Goal: Task Accomplishment & Management: Manage account settings

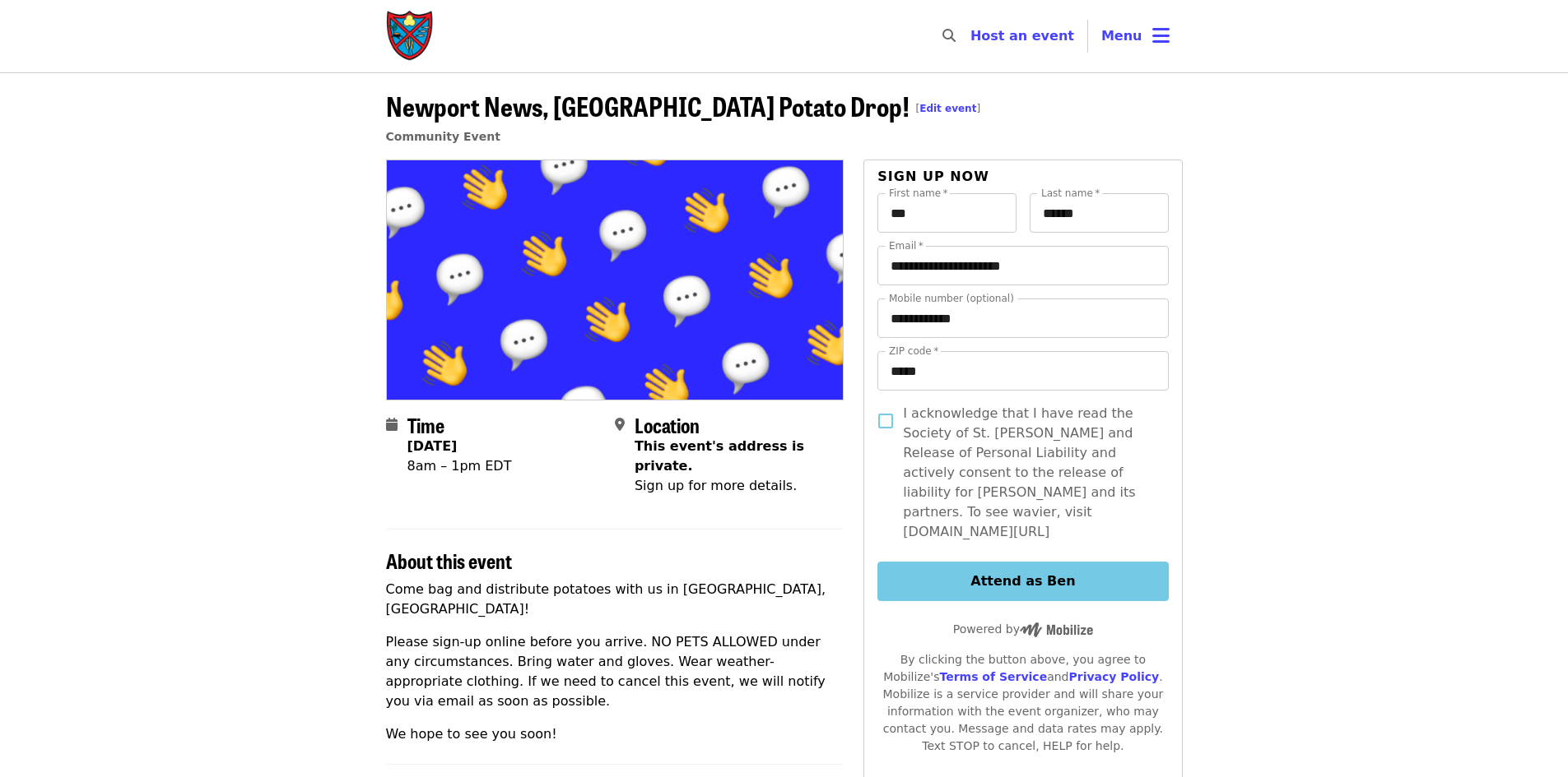
click at [1173, 57] on nav "Skip to content ​ Host an event Host Menu" at bounding box center [784, 36] width 823 height 72
click at [1162, 45] on icon "bars icon" at bounding box center [1161, 35] width 18 height 24
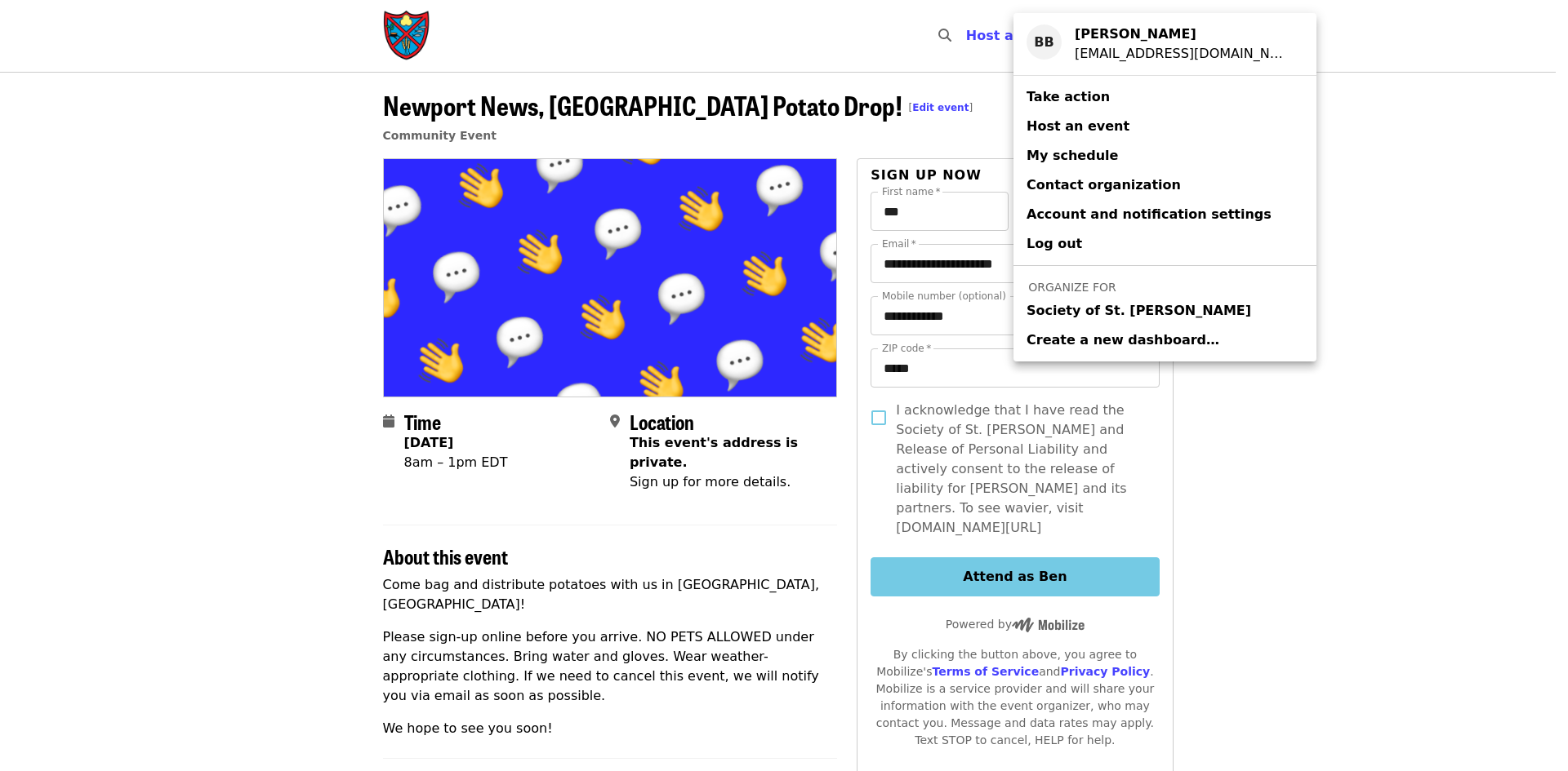
click at [1122, 307] on span "Society of St. [PERSON_NAME]" at bounding box center [1139, 311] width 225 height 19
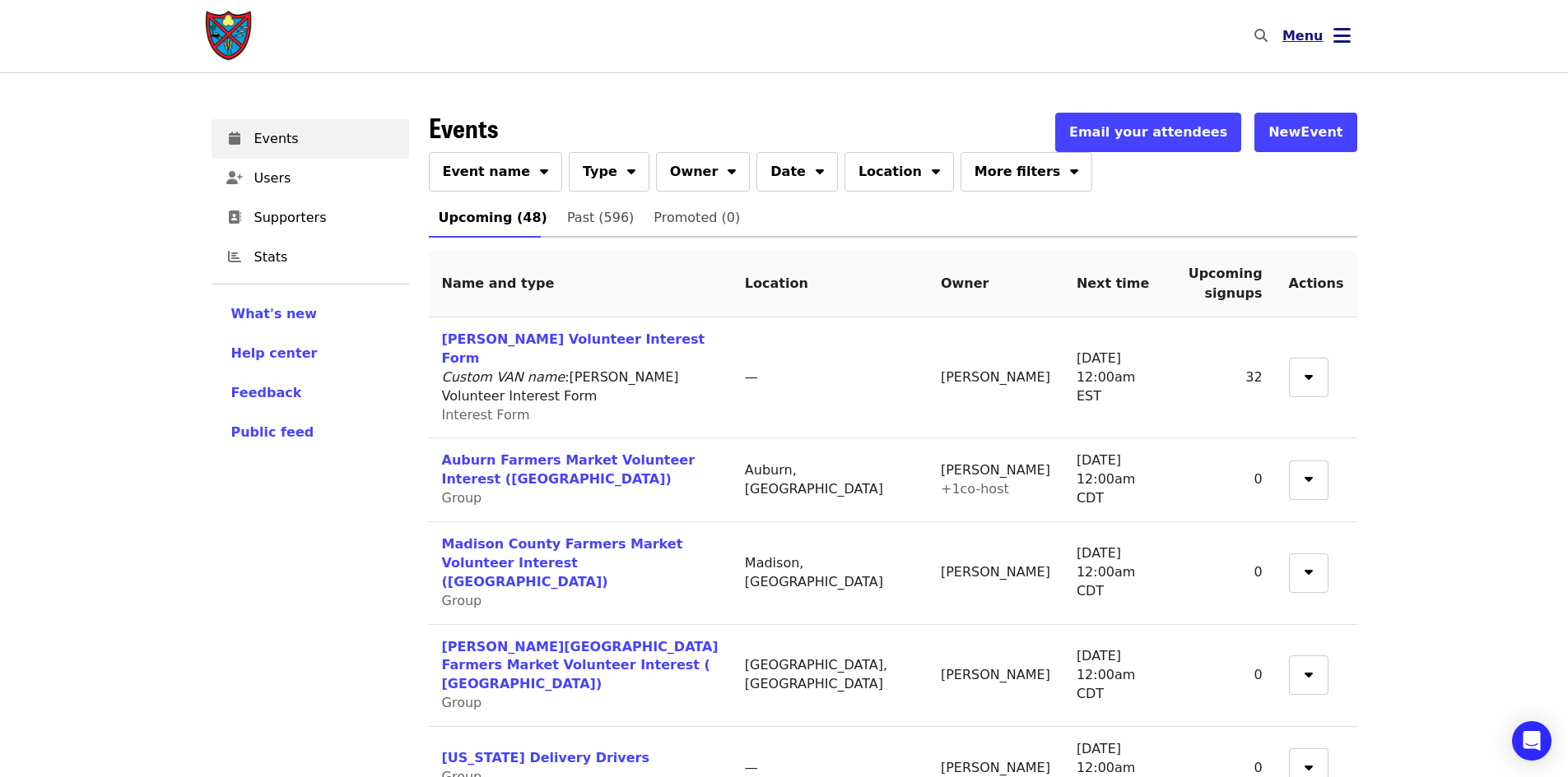
click at [1352, 28] on button "Menu" at bounding box center [1316, 36] width 95 height 40
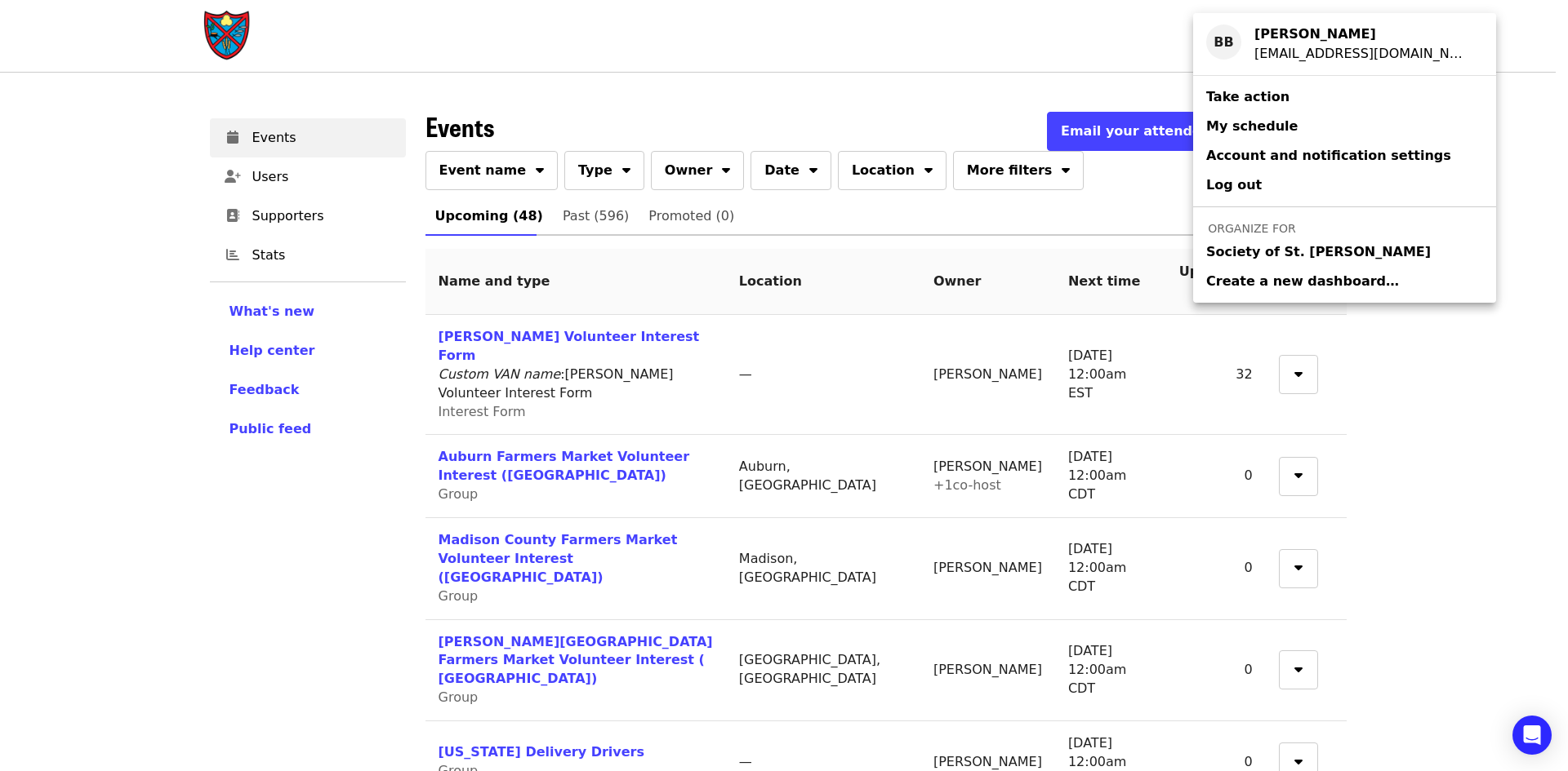
click at [1303, 254] on span "Society of St. [PERSON_NAME]" at bounding box center [1319, 252] width 225 height 19
click at [1307, 250] on span "Society of St. [PERSON_NAME]" at bounding box center [1319, 252] width 225 height 19
click at [842, 125] on div "Account menu" at bounding box center [784, 385] width 1568 height 771
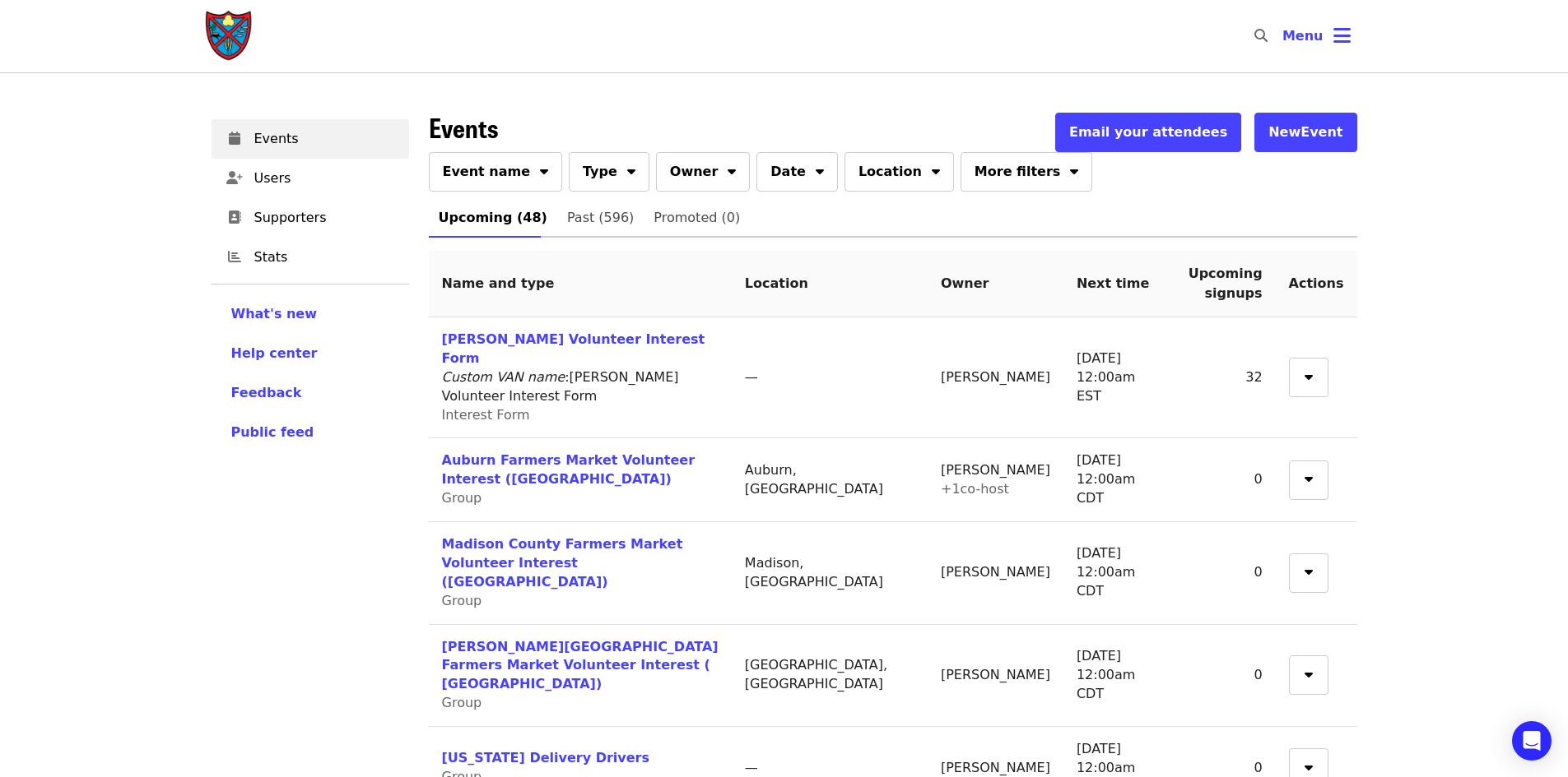
click at [229, 35] on img "Main navigation" at bounding box center [230, 36] width 50 height 53
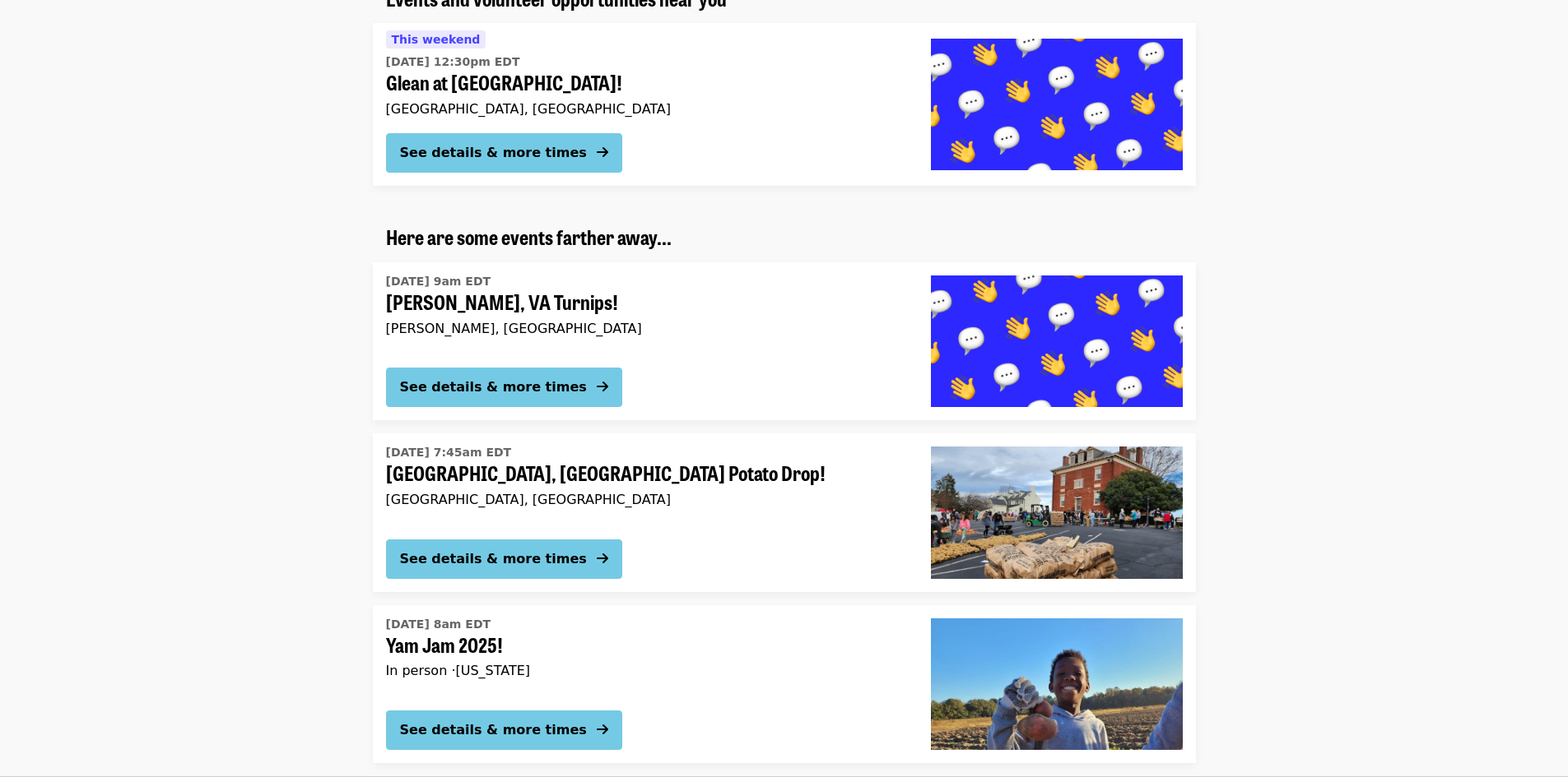
scroll to position [1563, 0]
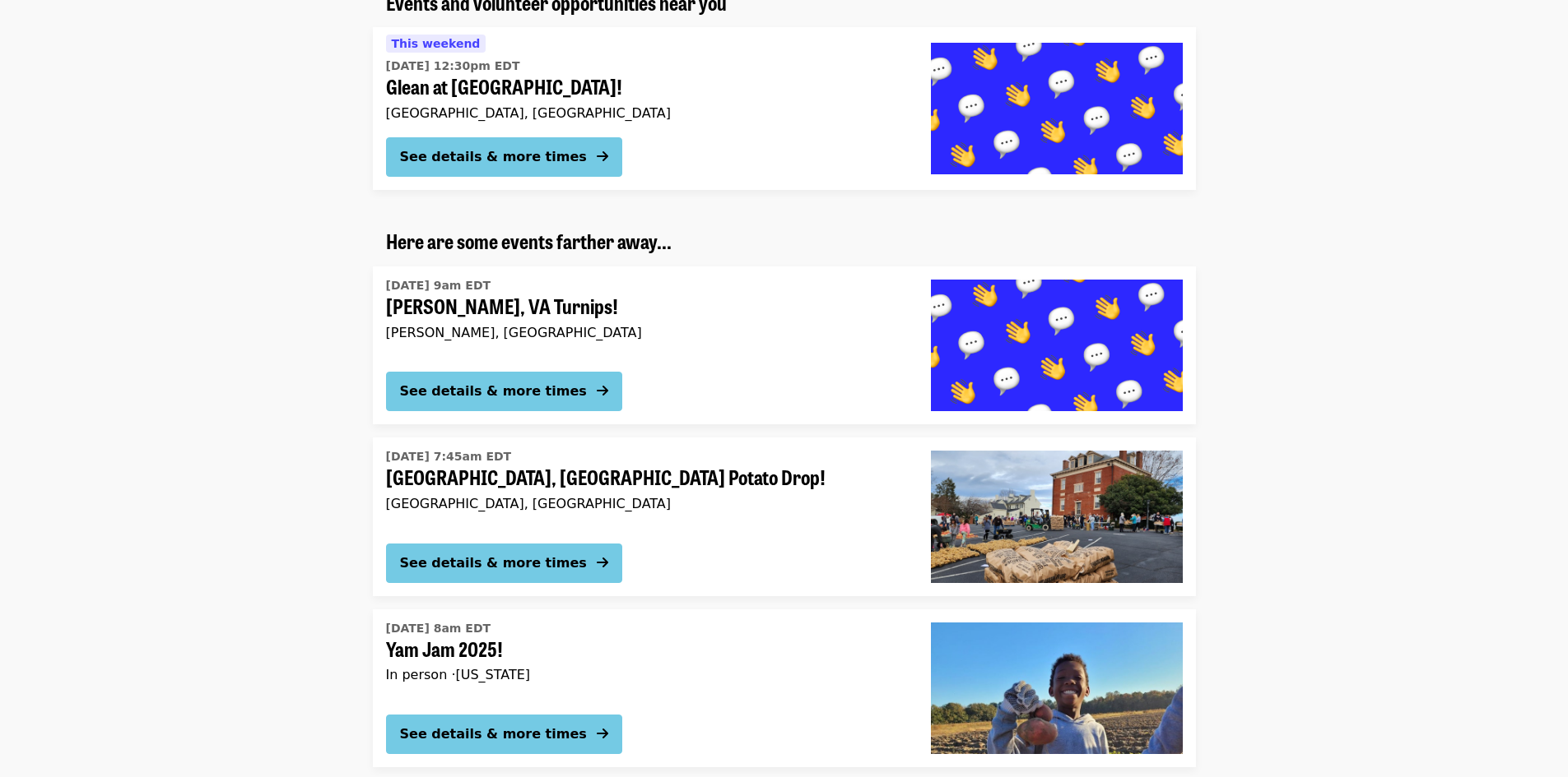
click at [521, 316] on span "[PERSON_NAME], VA Turnips!" at bounding box center [645, 306] width 518 height 24
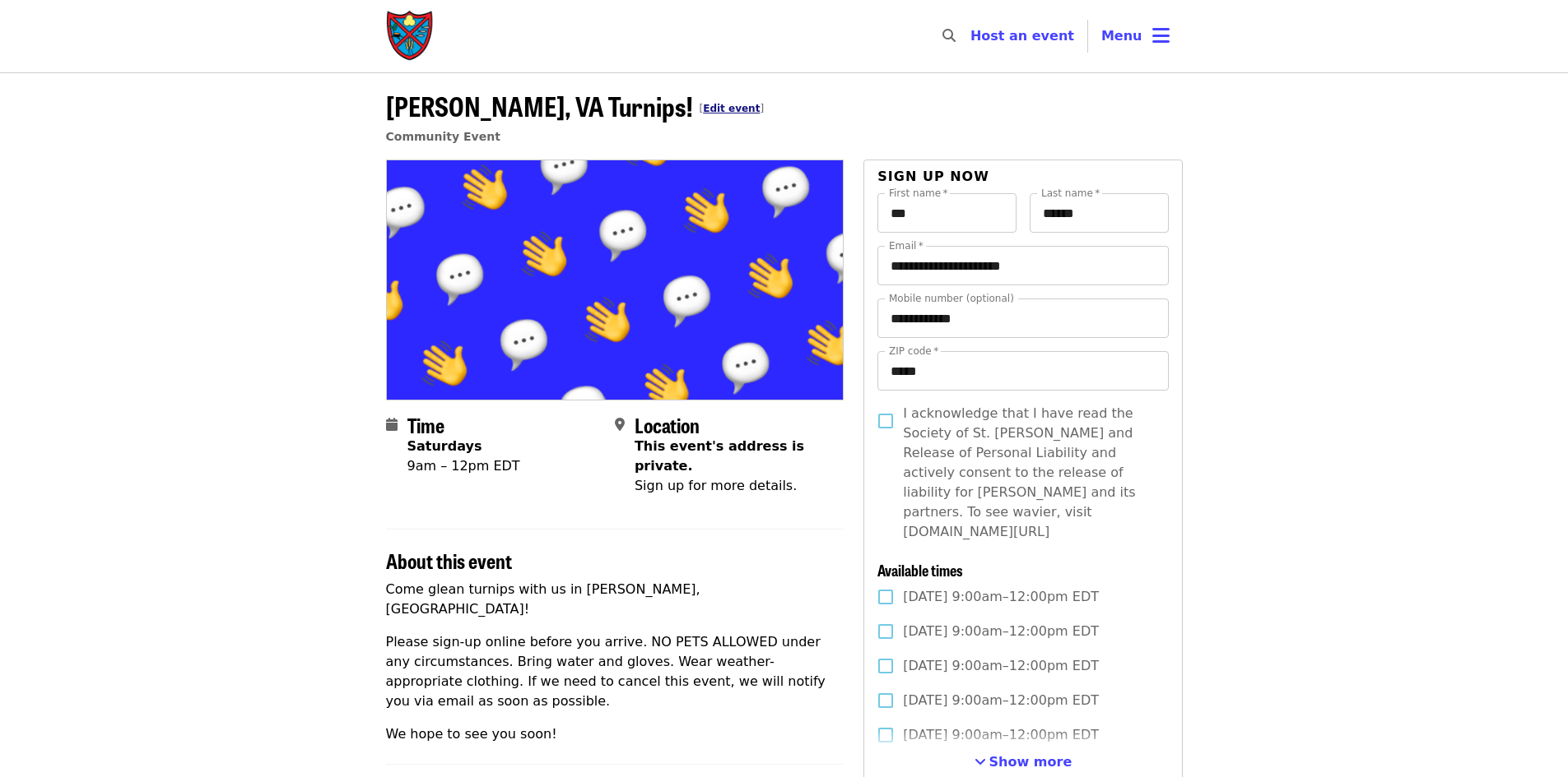
click at [703, 110] on link "Edit event" at bounding box center [731, 108] width 57 height 11
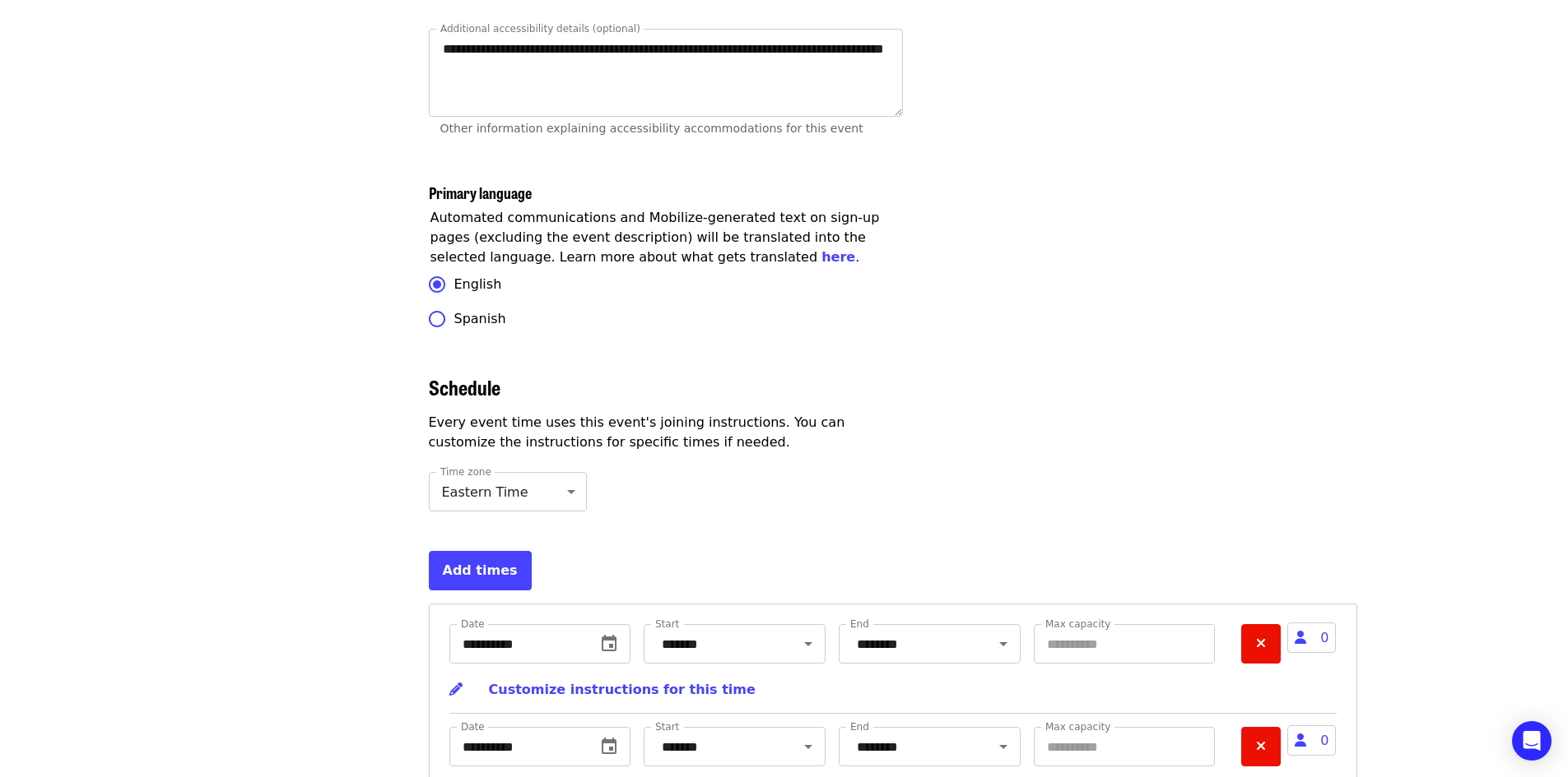
scroll to position [4456, 0]
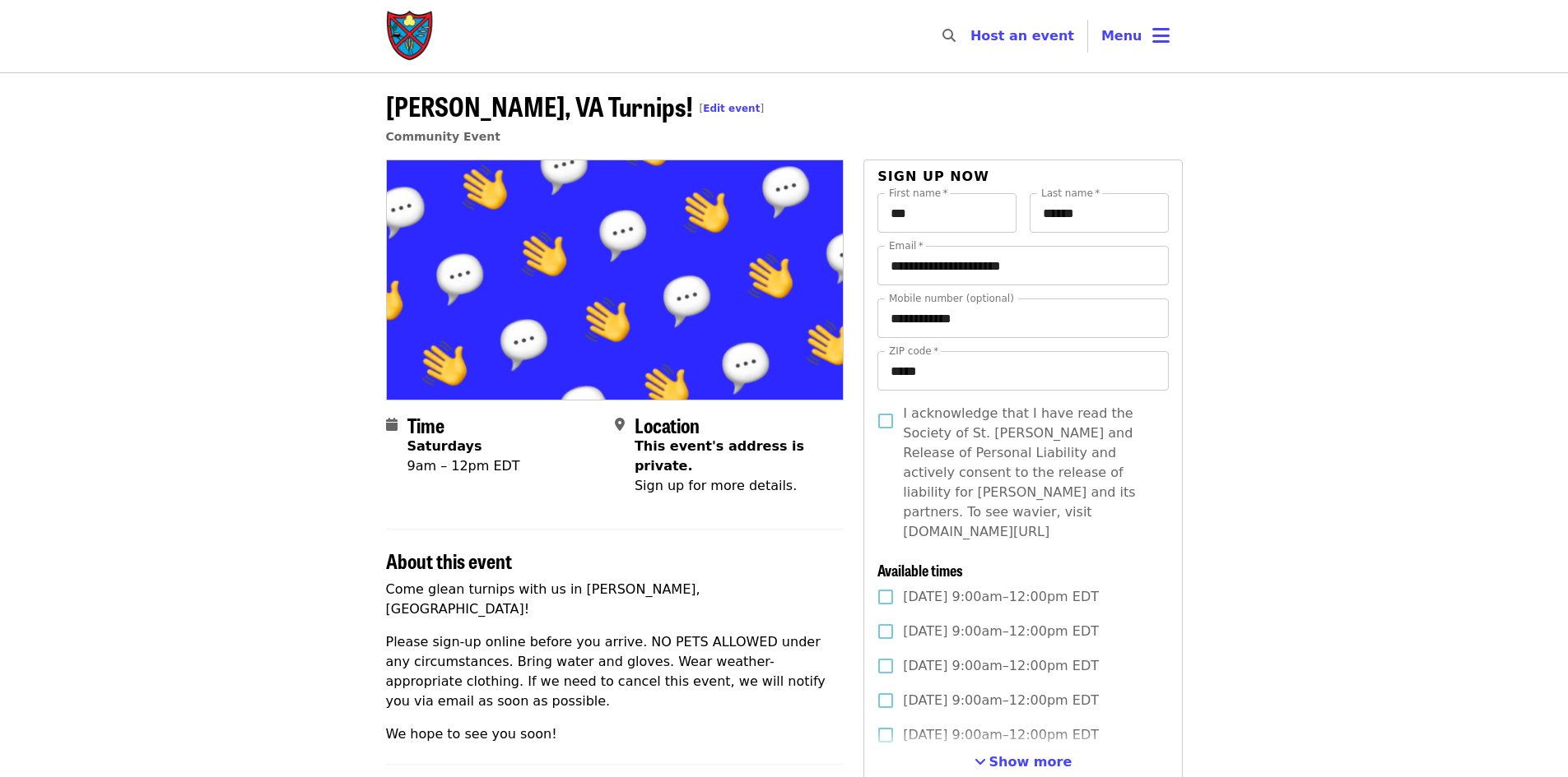
click at [599, 117] on span "[PERSON_NAME], VA Turnips! [ Edit event ]" at bounding box center [575, 106] width 379 height 39
click at [703, 109] on link "Edit event" at bounding box center [731, 108] width 57 height 11
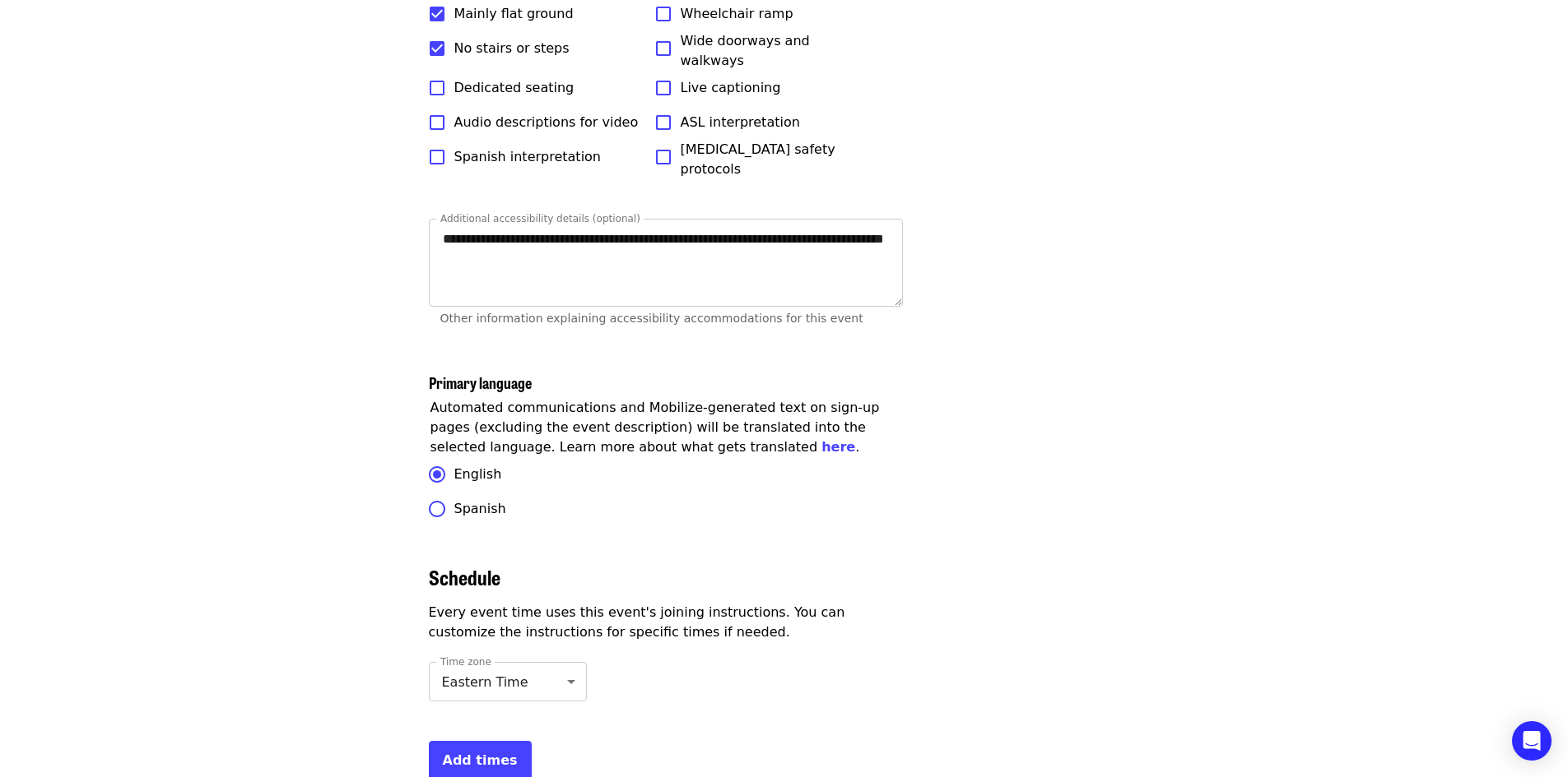
scroll to position [4772, 0]
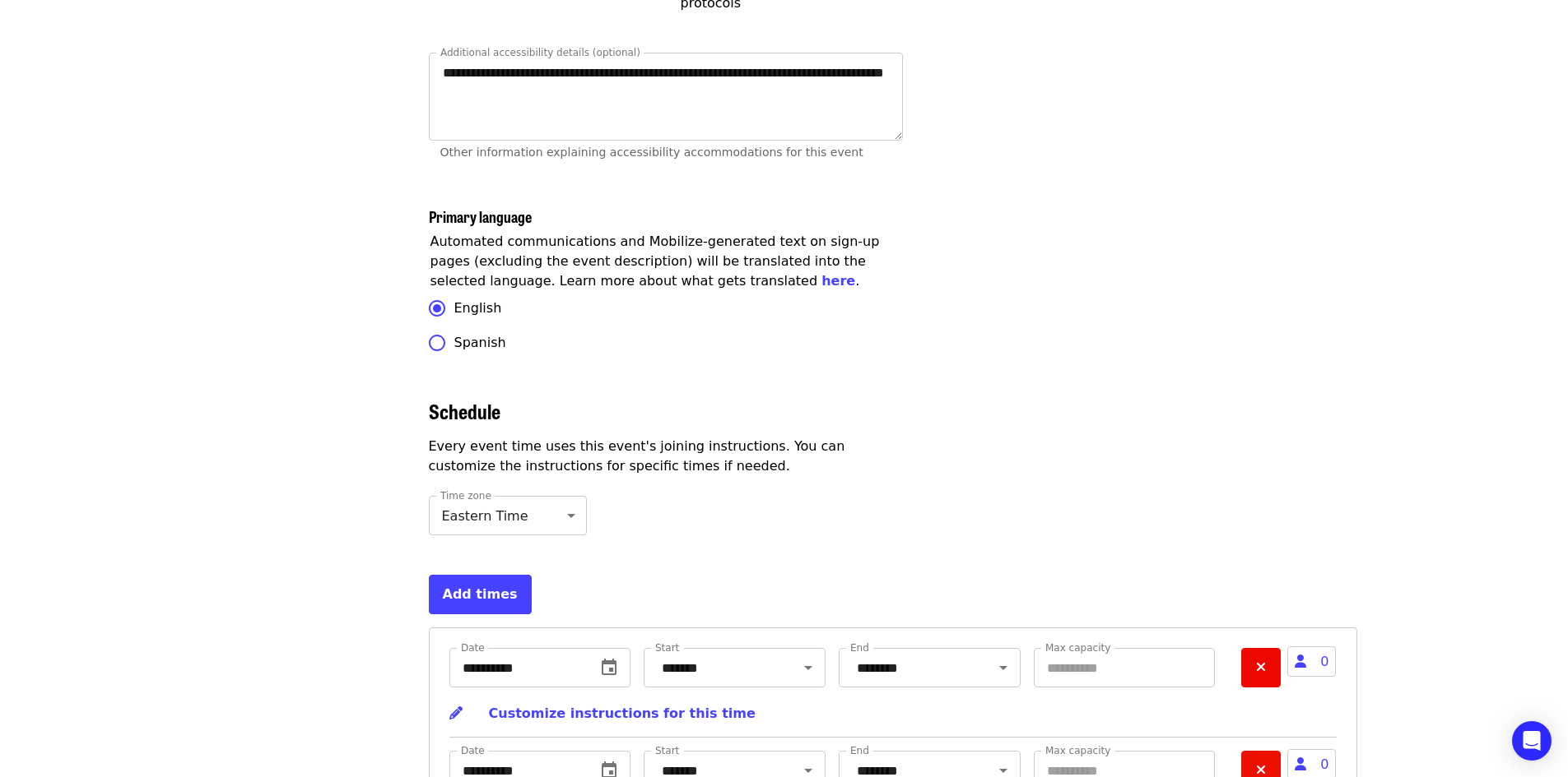
click at [1270, 648] on button "Remove" at bounding box center [1260, 667] width 40 height 40
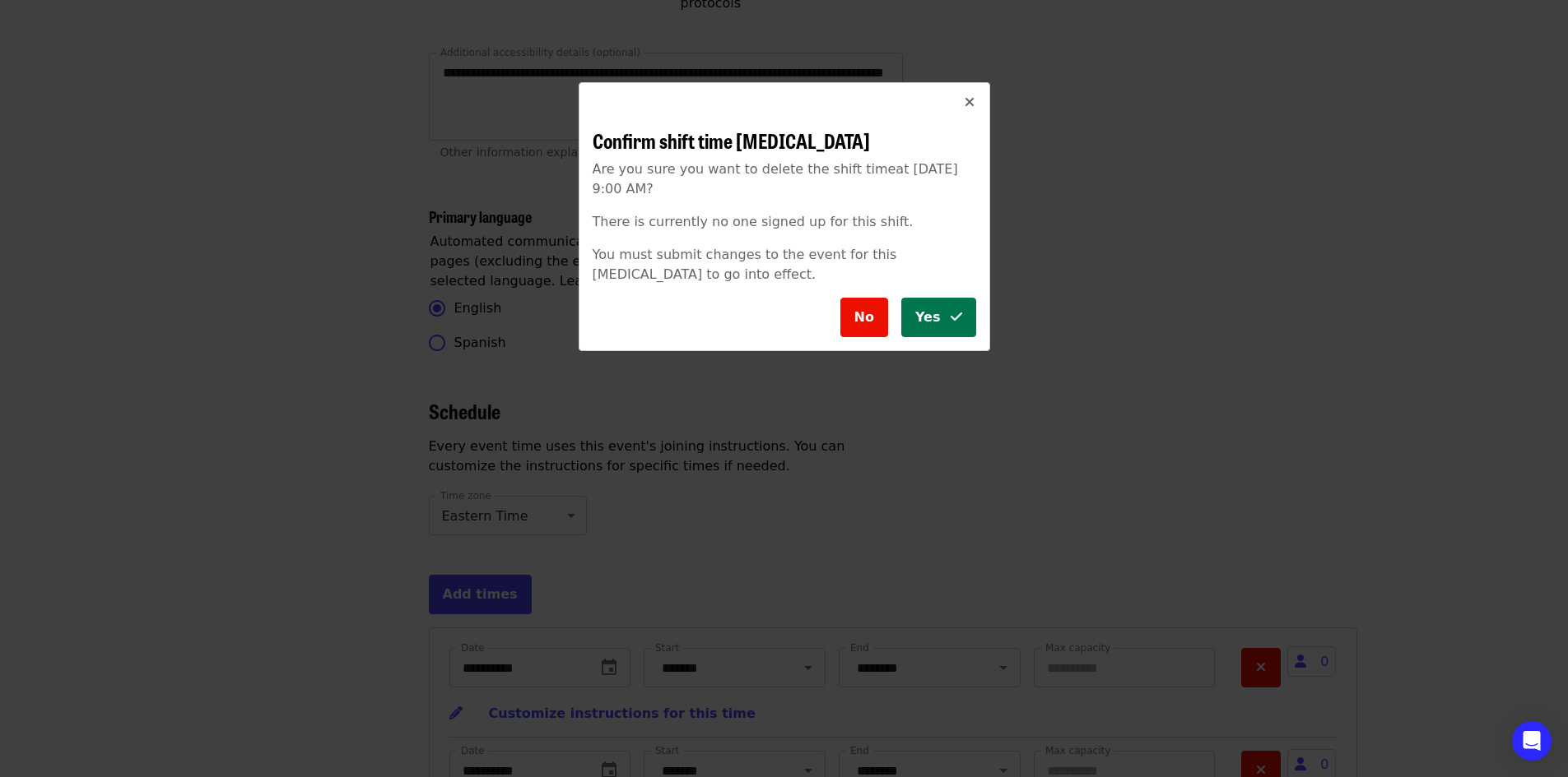
click at [920, 313] on button "Yes" at bounding box center [938, 317] width 75 height 40
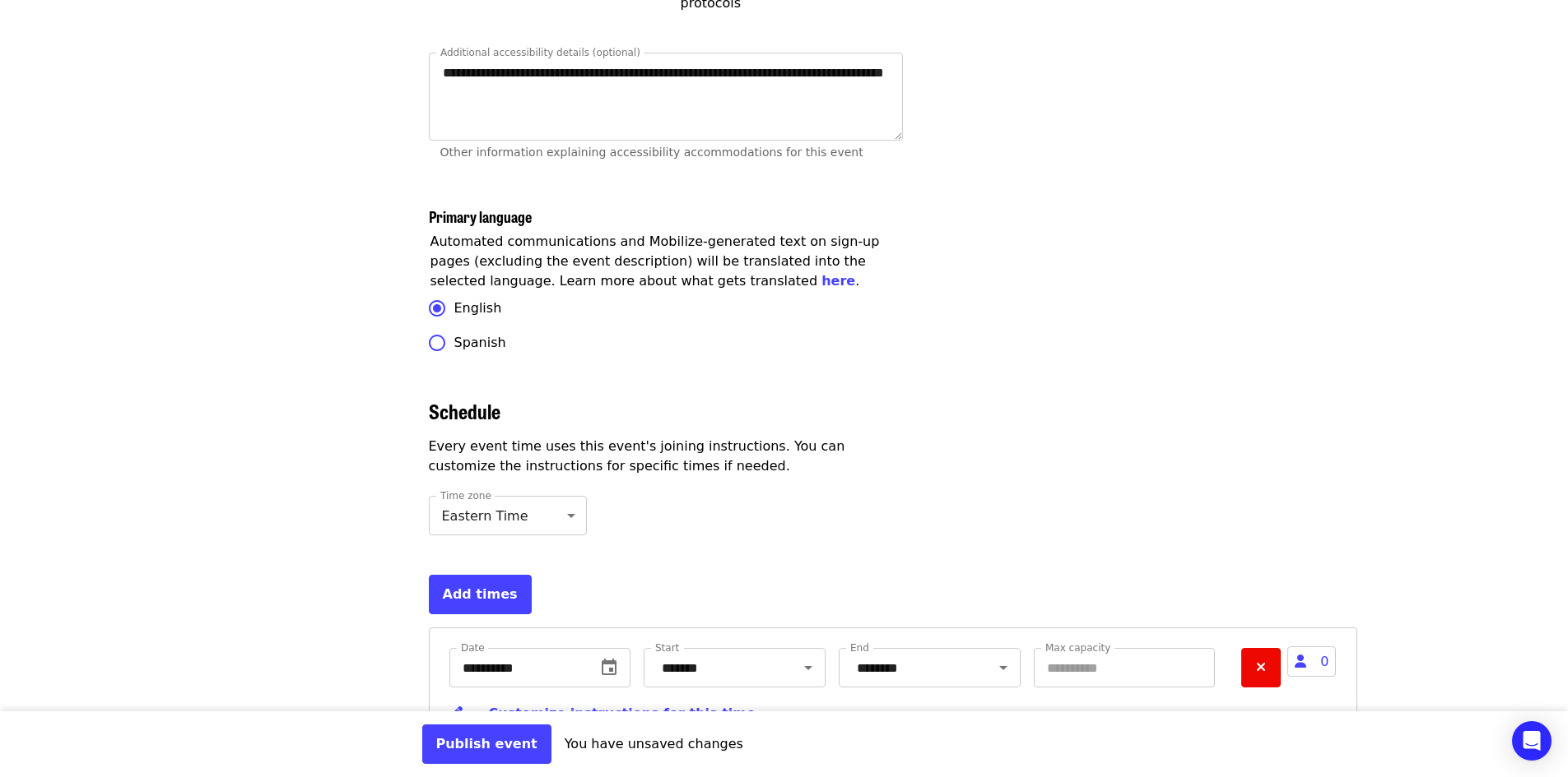
click at [1261, 659] on icon "times icon" at bounding box center [1260, 667] width 10 height 16
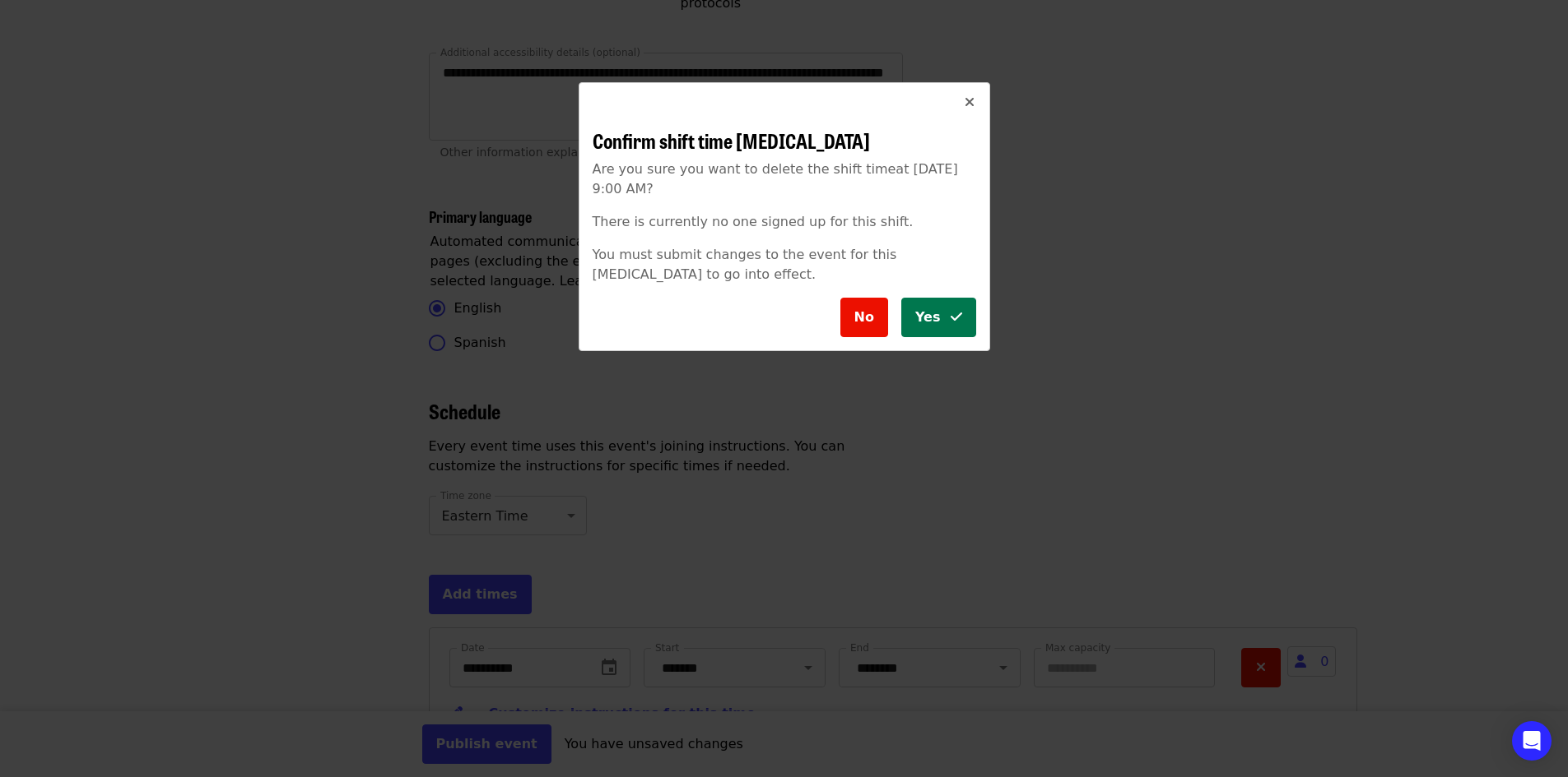
click at [954, 322] on icon "check icon" at bounding box center [956, 317] width 11 height 16
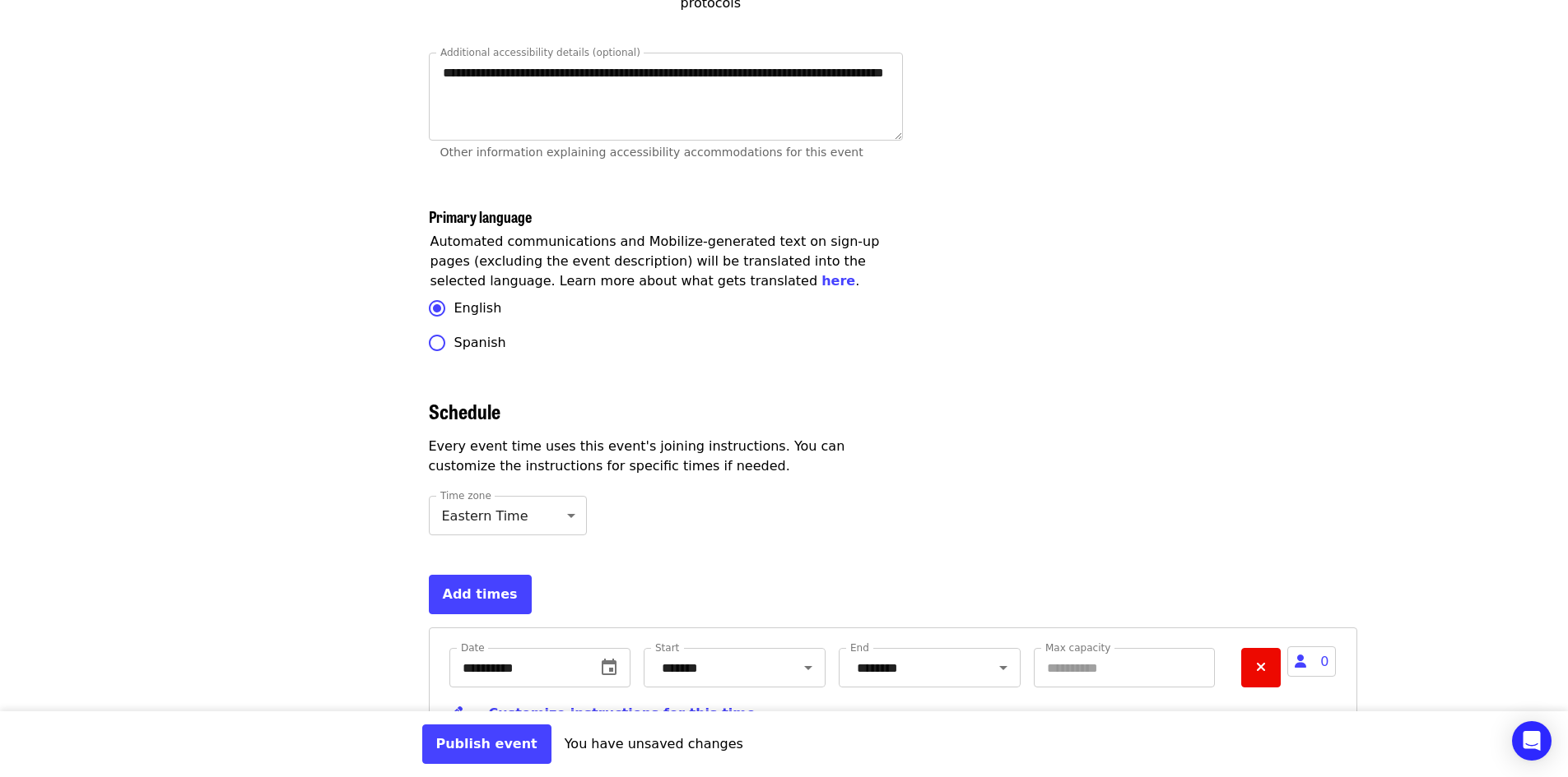
click at [1248, 648] on button "Remove" at bounding box center [1260, 667] width 40 height 40
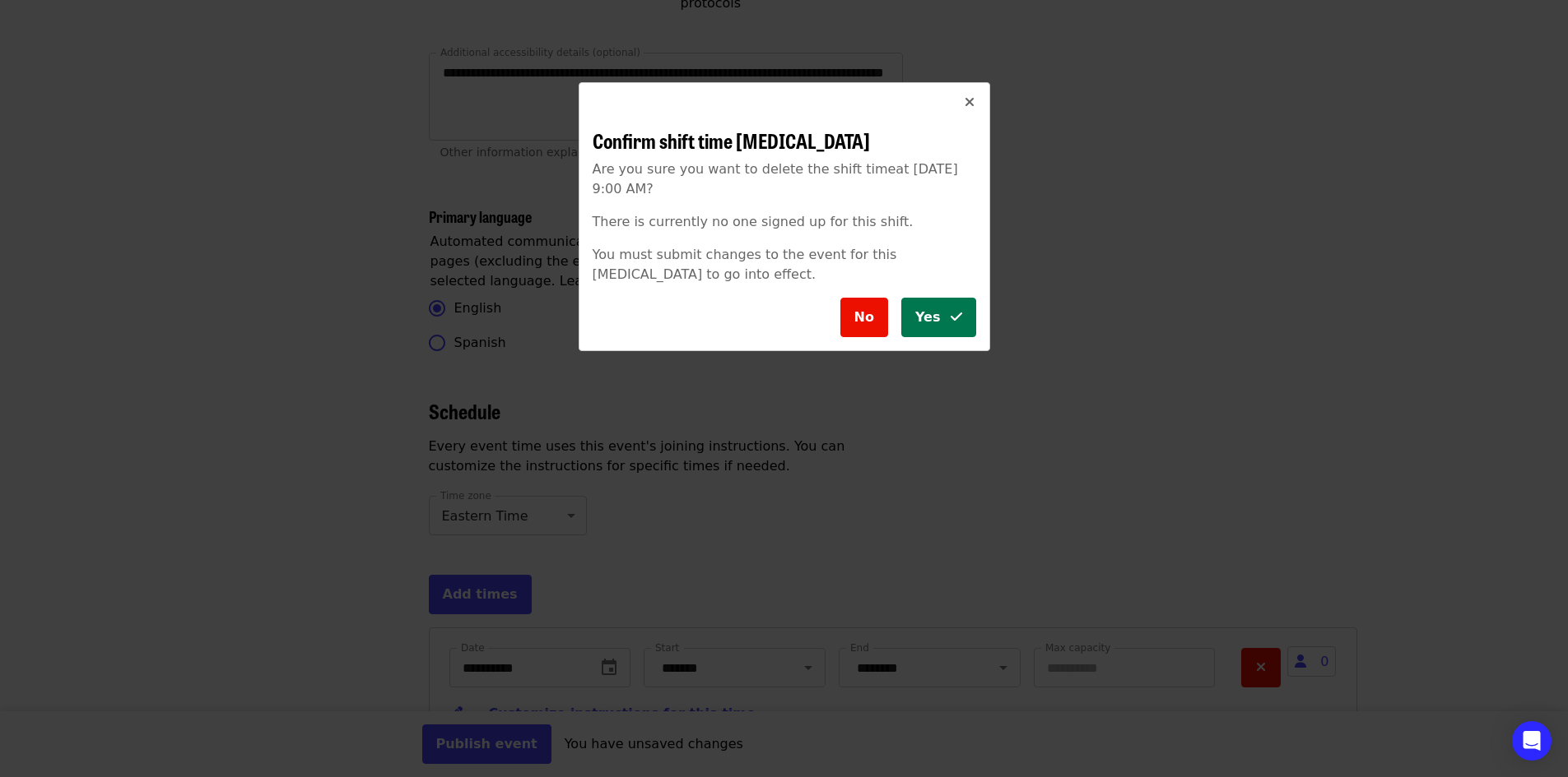
click at [943, 336] on button "Yes" at bounding box center [938, 317] width 75 height 40
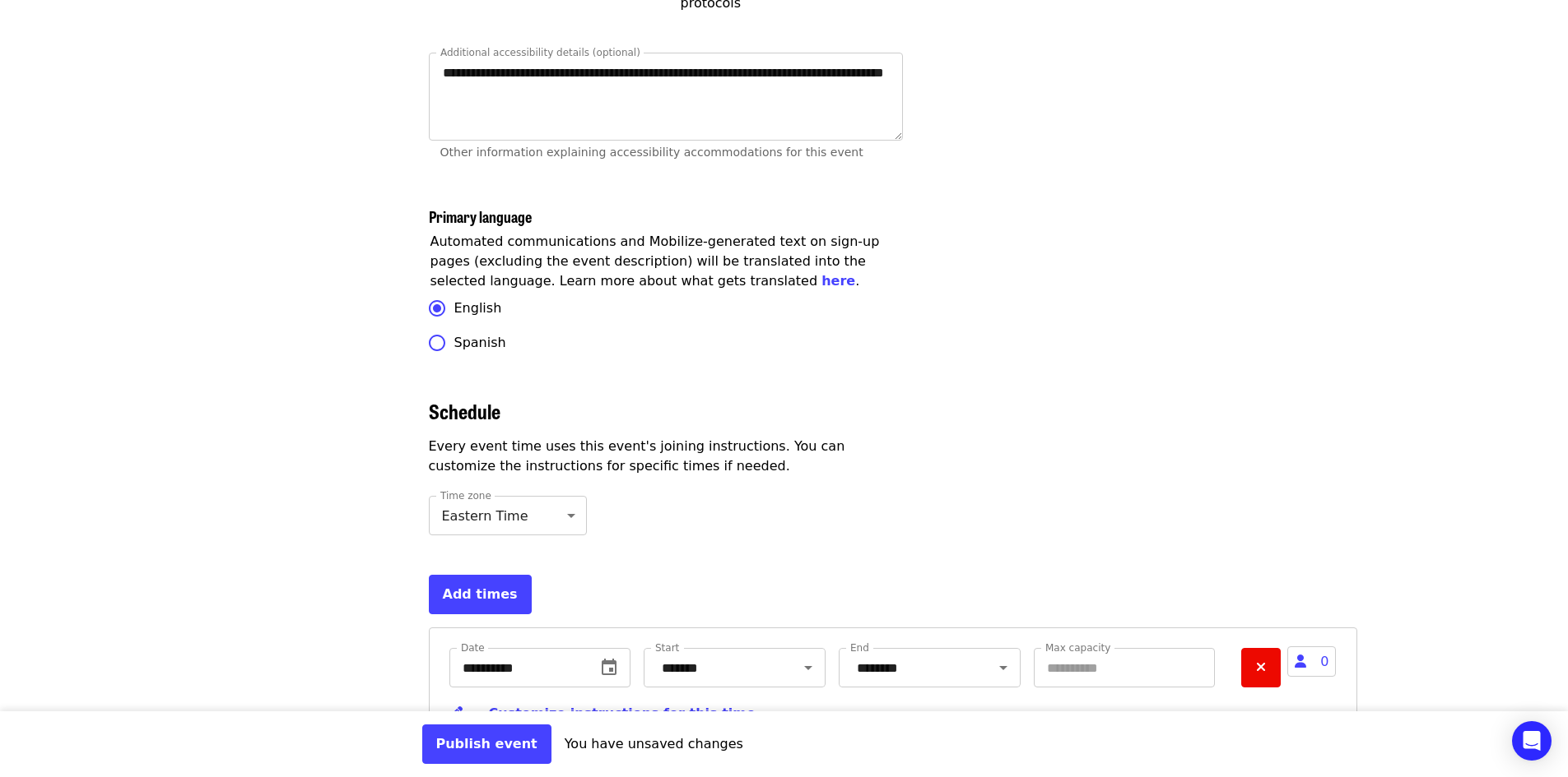
click at [1272, 648] on button "Remove" at bounding box center [1260, 667] width 40 height 40
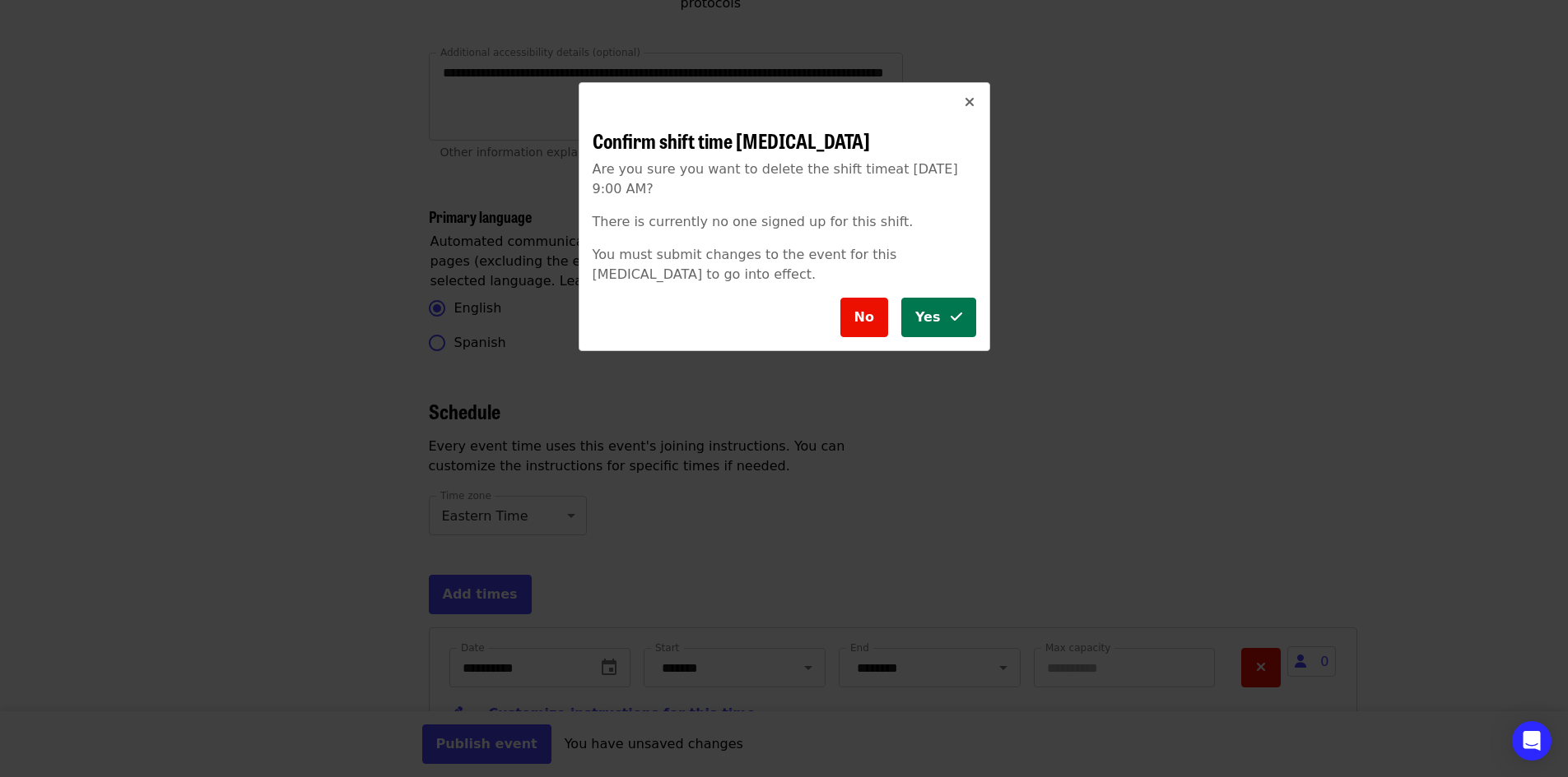
click at [913, 314] on button "Yes" at bounding box center [938, 317] width 75 height 40
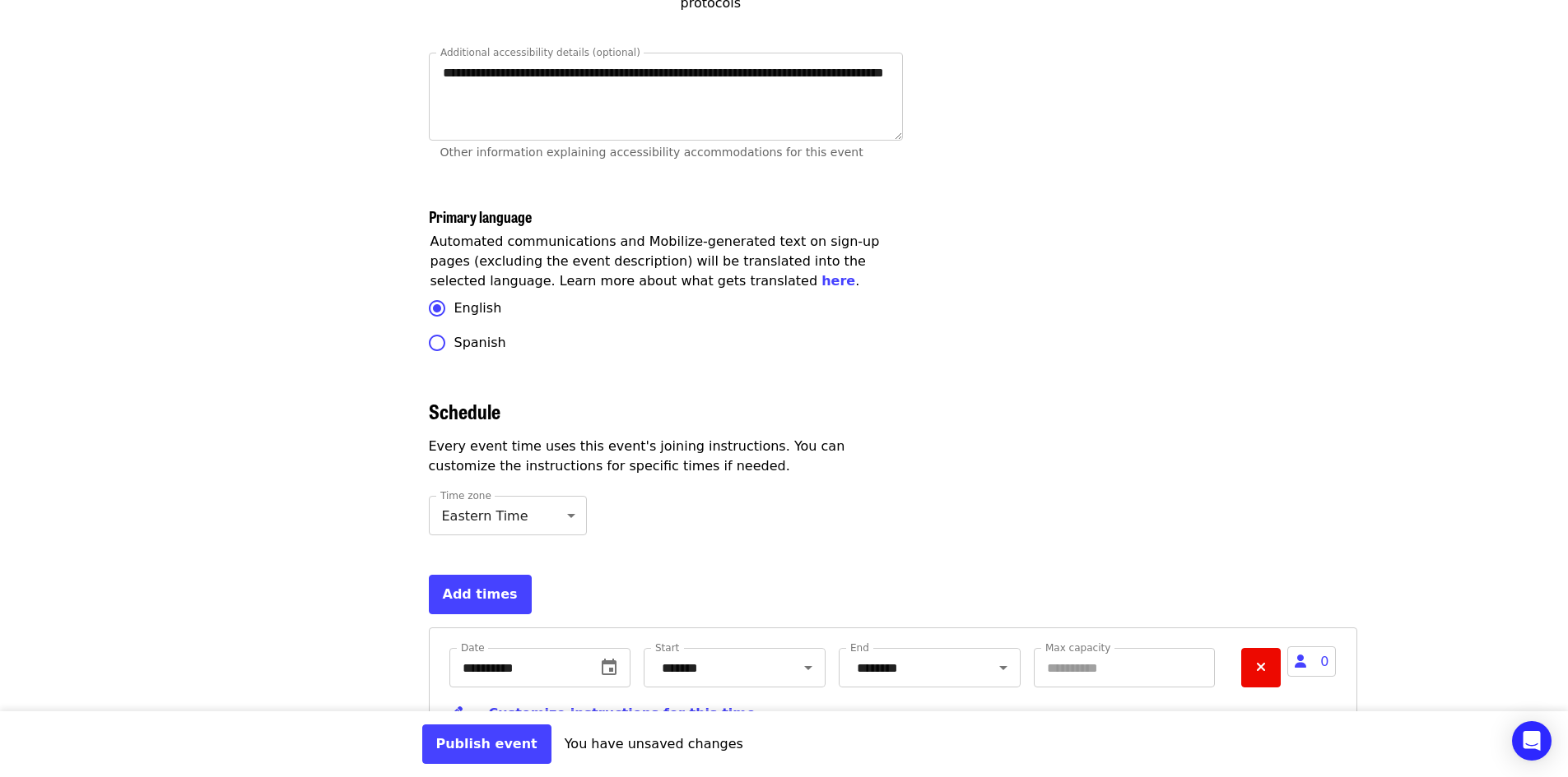
click at [1255, 648] on button "Remove" at bounding box center [1260, 667] width 40 height 40
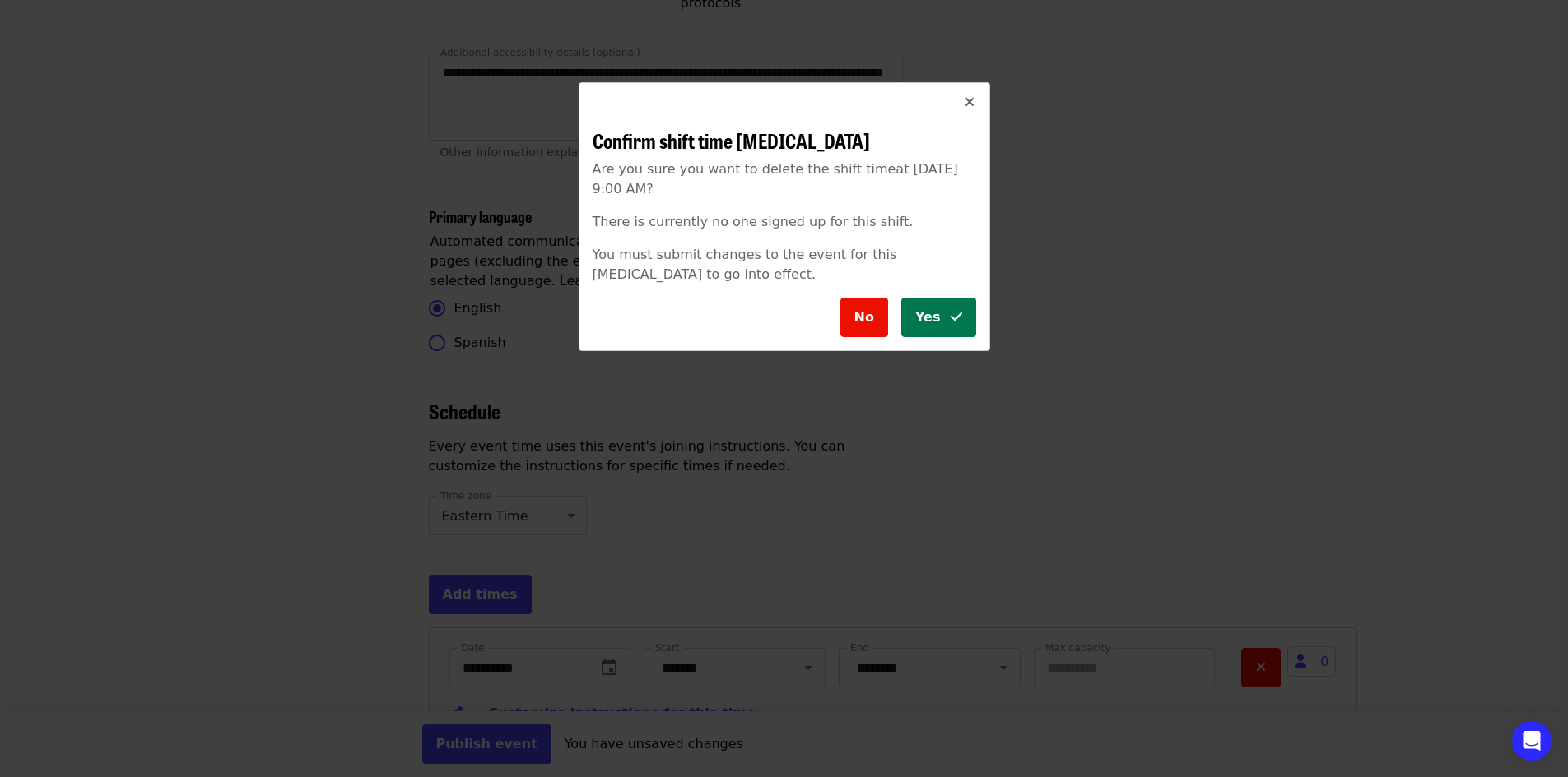
click at [914, 309] on button "Yes" at bounding box center [938, 317] width 75 height 40
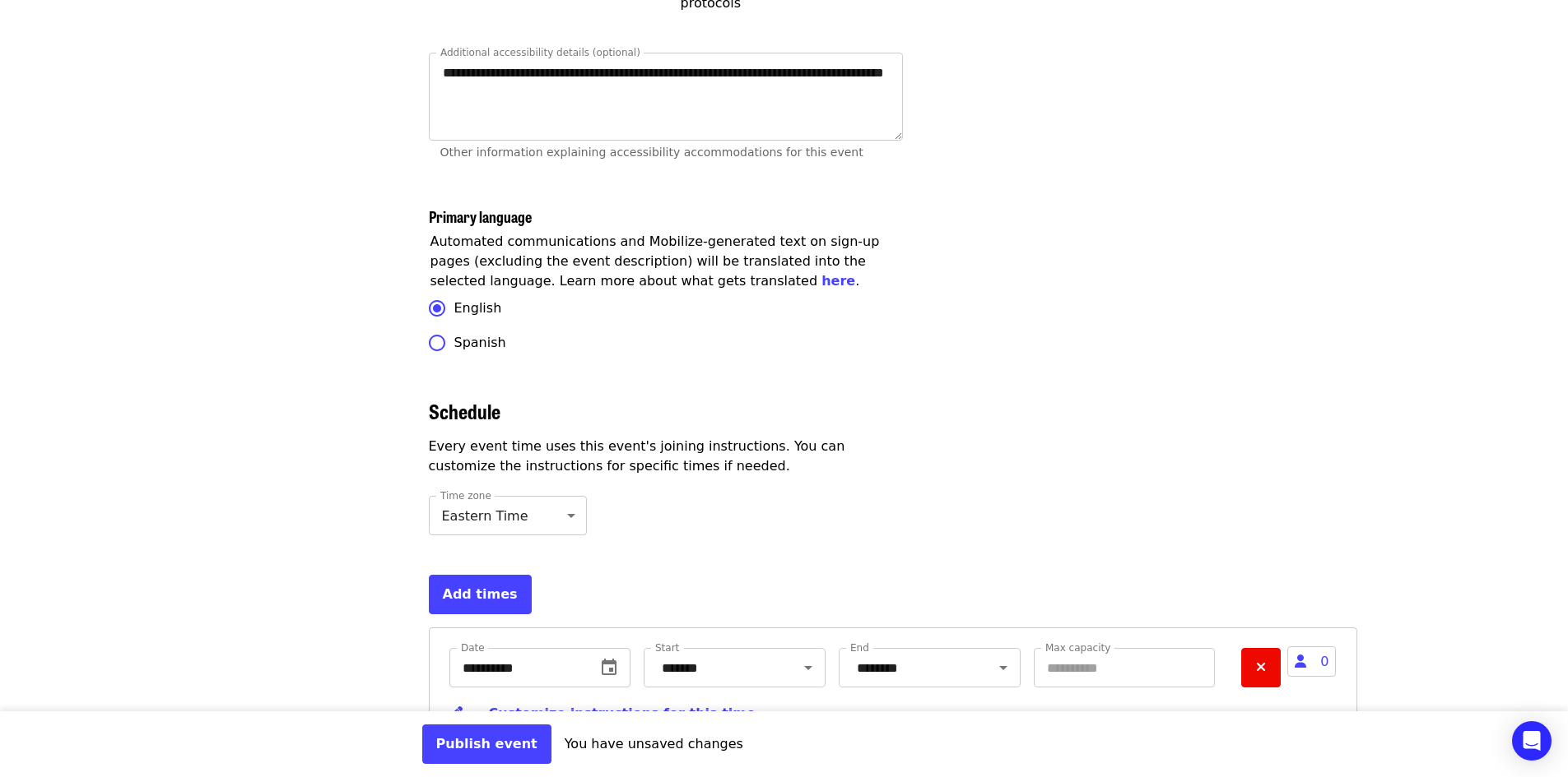
click at [1257, 648] on button "Remove" at bounding box center [1260, 667] width 40 height 40
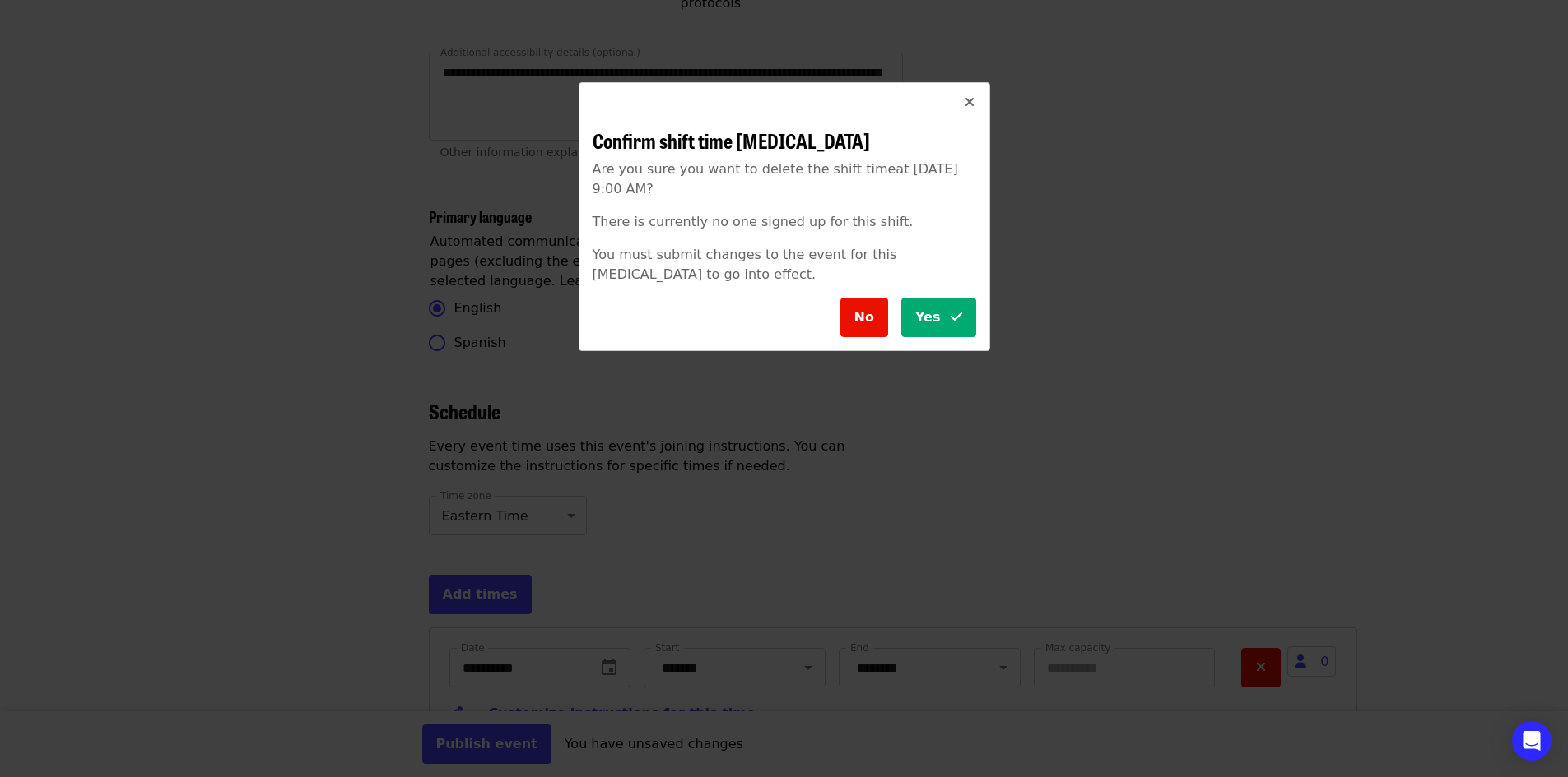
click at [958, 321] on icon "check icon" at bounding box center [956, 317] width 11 height 16
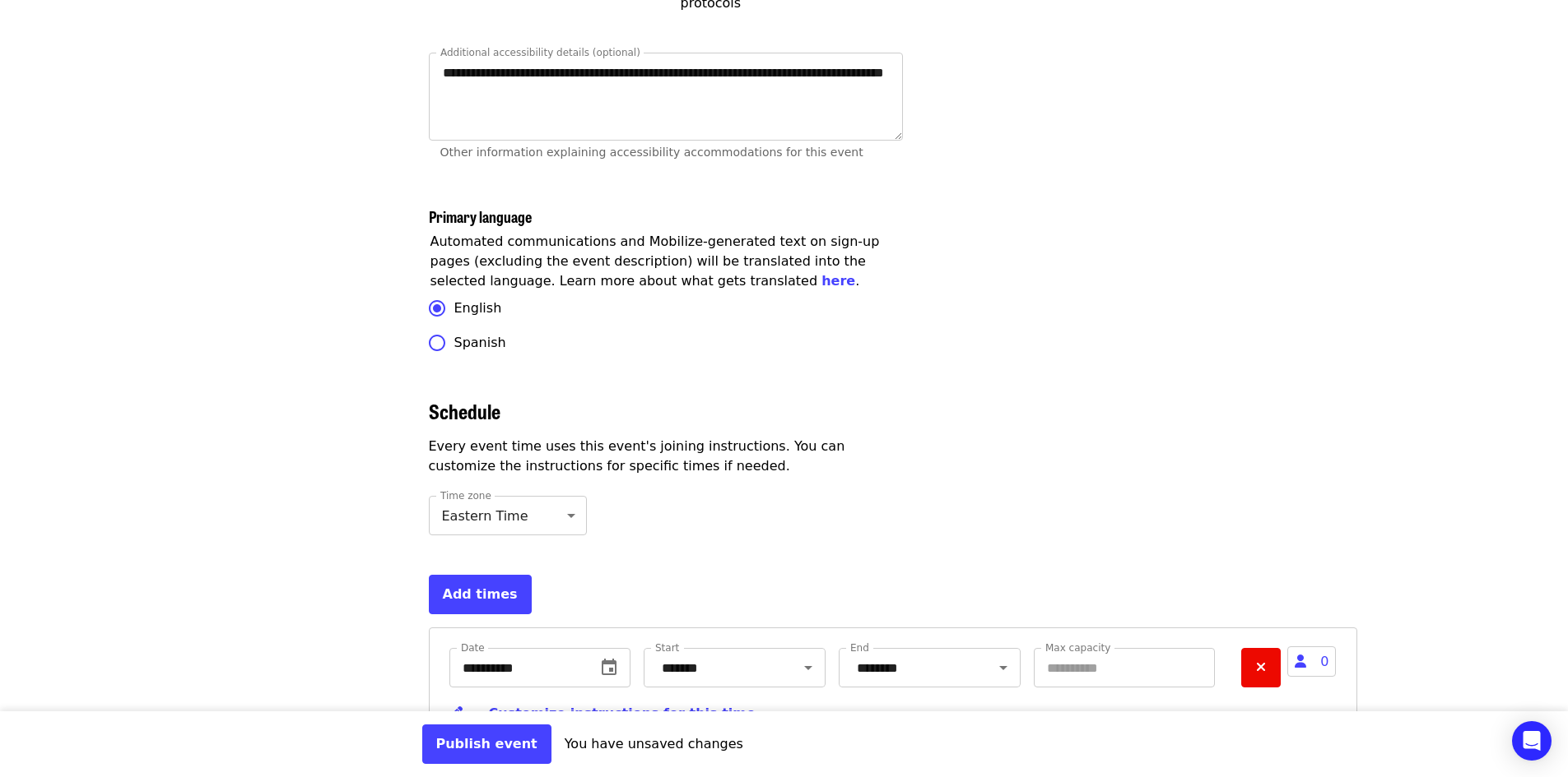
click at [1251, 648] on button "Remove" at bounding box center [1260, 667] width 40 height 40
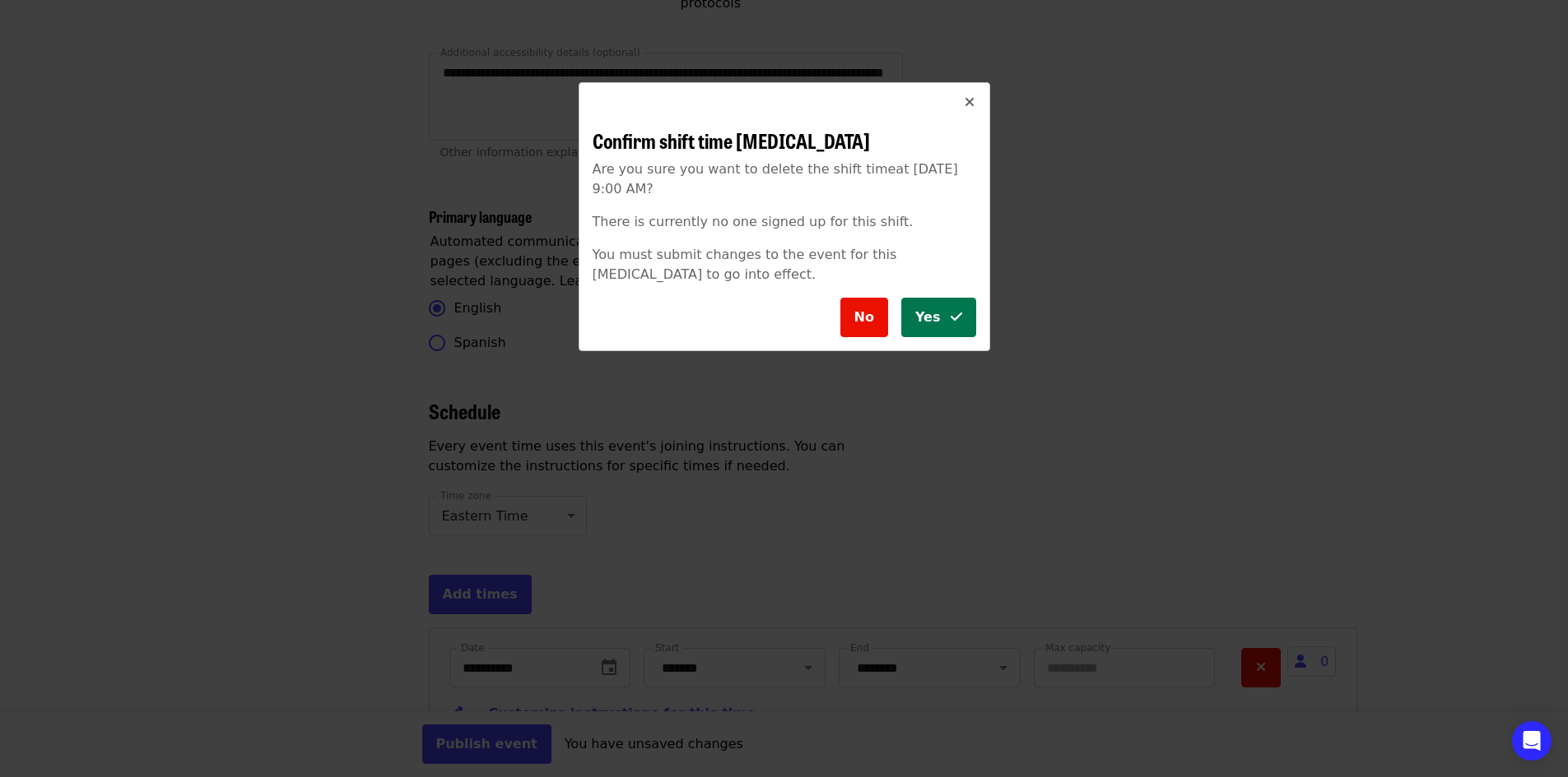
click at [949, 324] on button "Yes" at bounding box center [938, 317] width 75 height 40
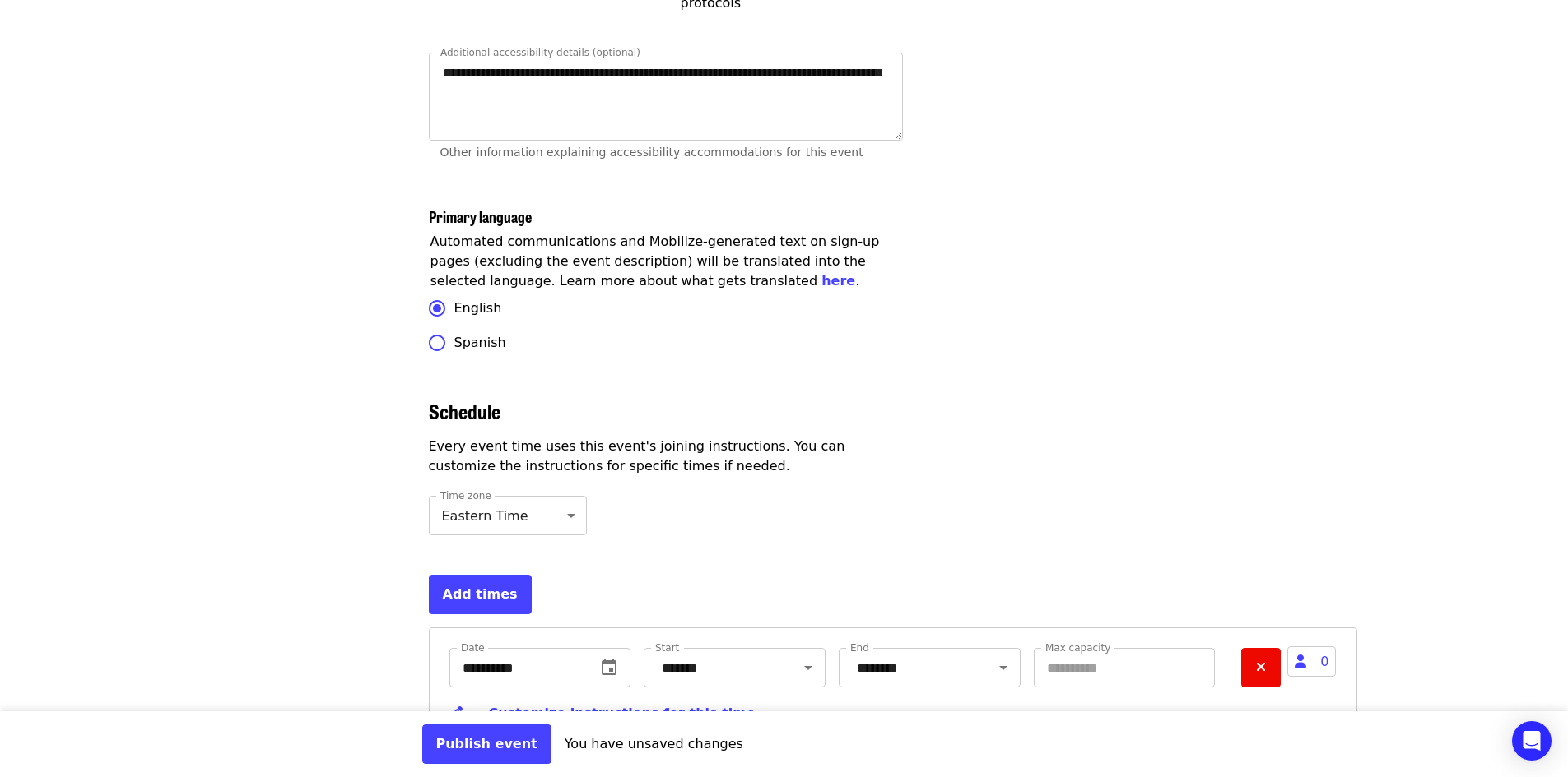
click at [1250, 648] on button "Remove" at bounding box center [1260, 667] width 40 height 40
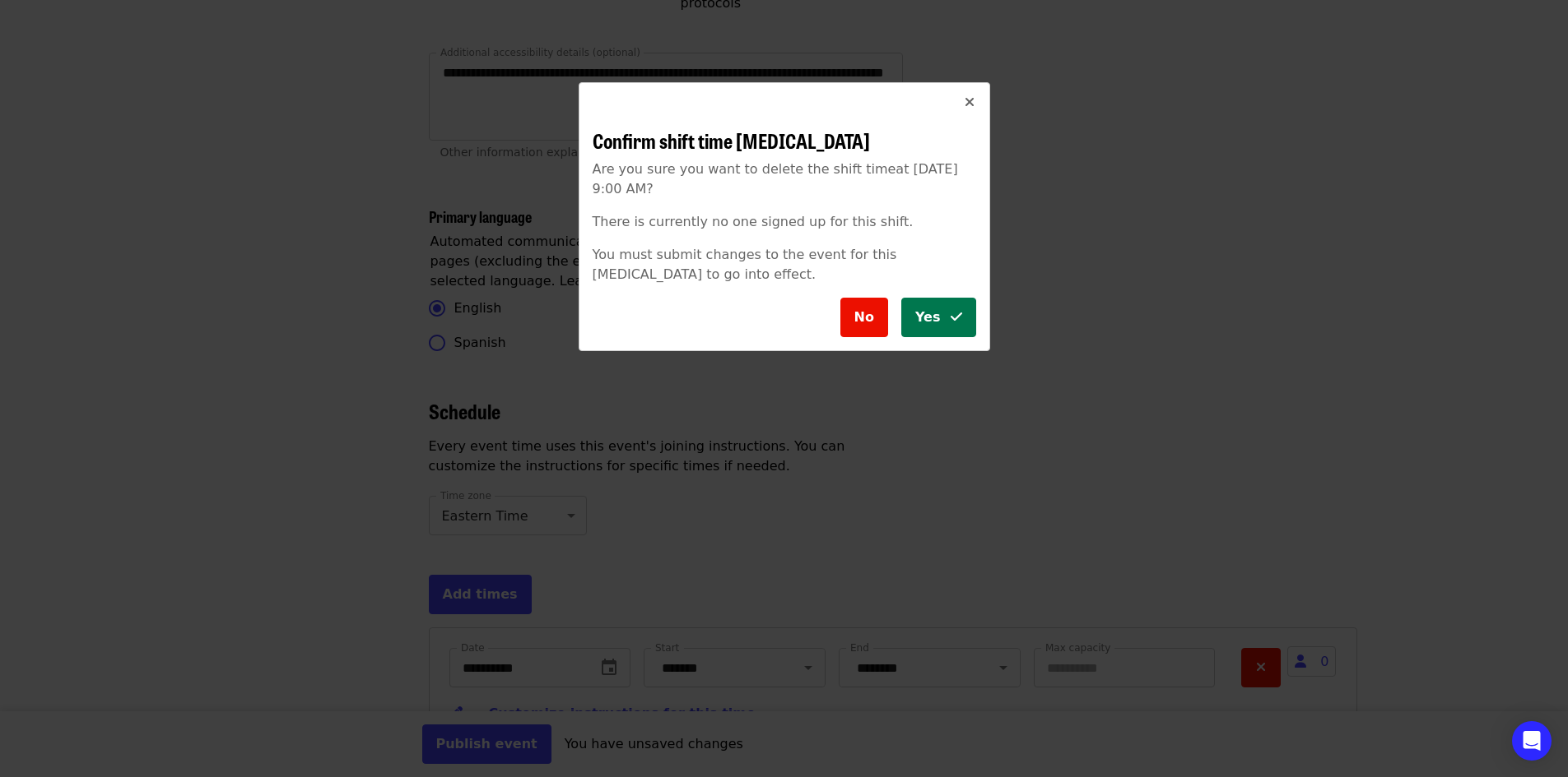
click at [943, 317] on button "Yes" at bounding box center [938, 317] width 75 height 40
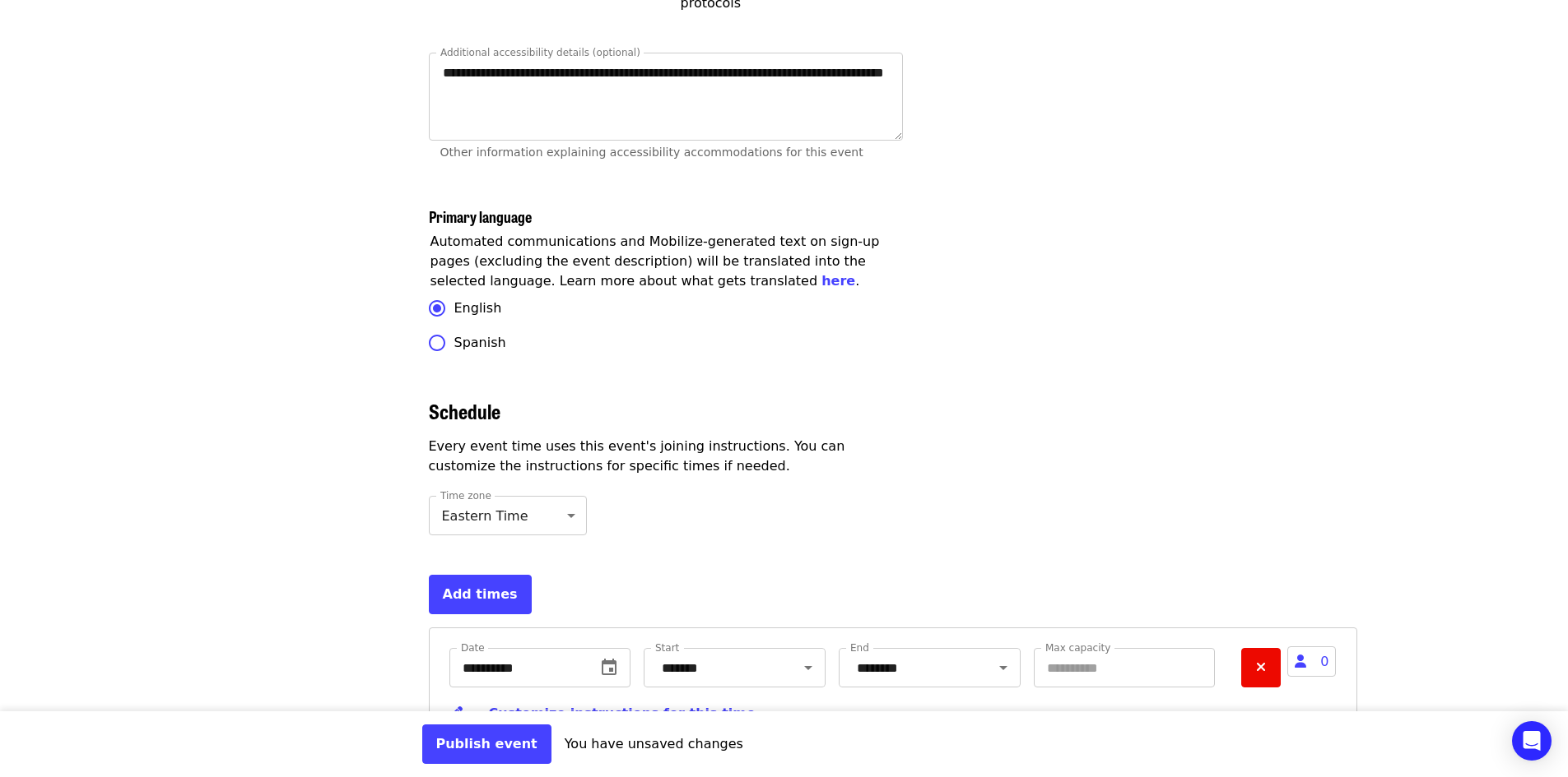
click at [1262, 658] on span "Remove" at bounding box center [1260, 667] width 10 height 19
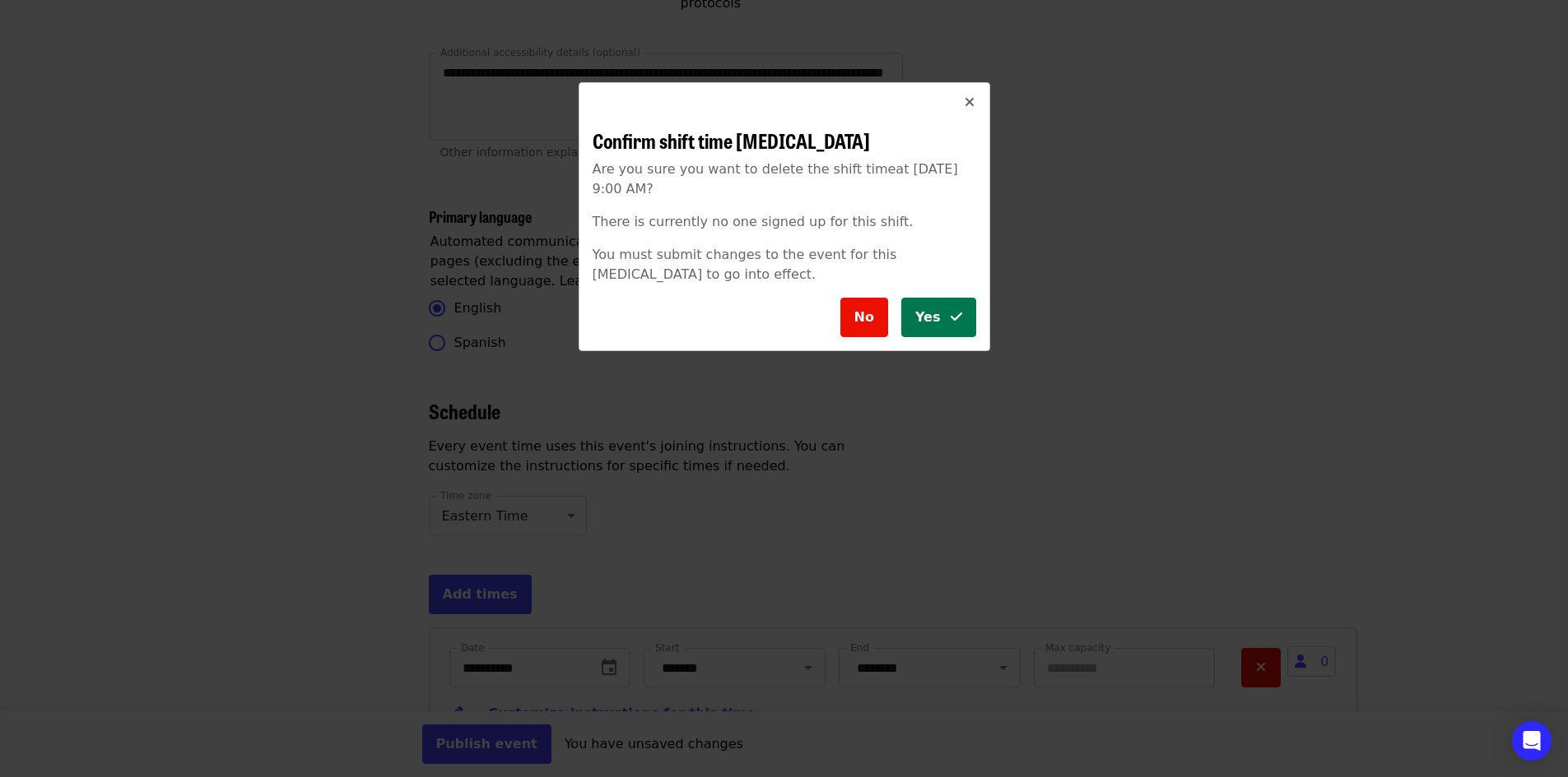
click at [934, 324] on span "Yes" at bounding box center [928, 317] width 26 height 19
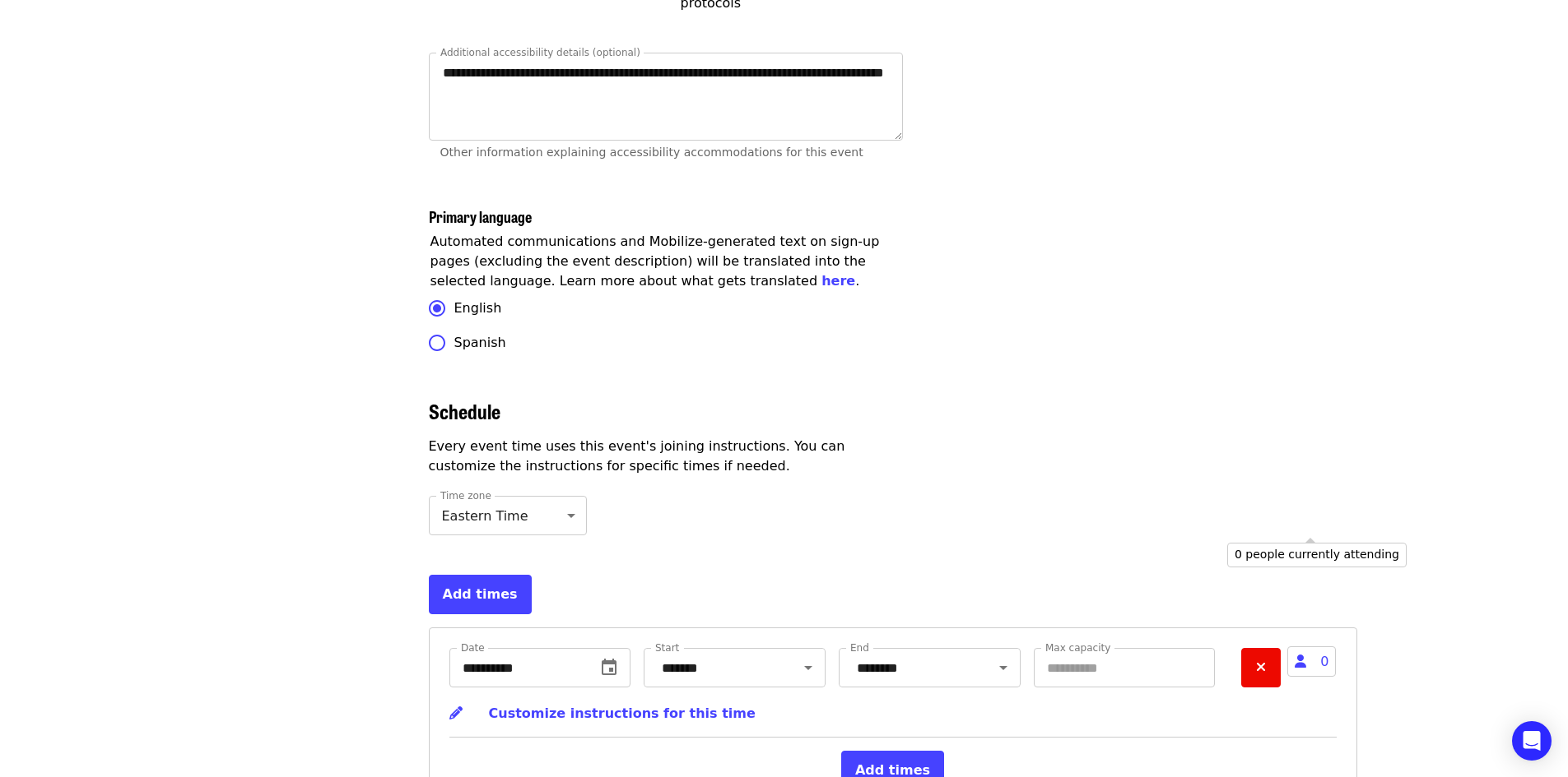
click at [1273, 648] on button "Remove" at bounding box center [1260, 667] width 40 height 40
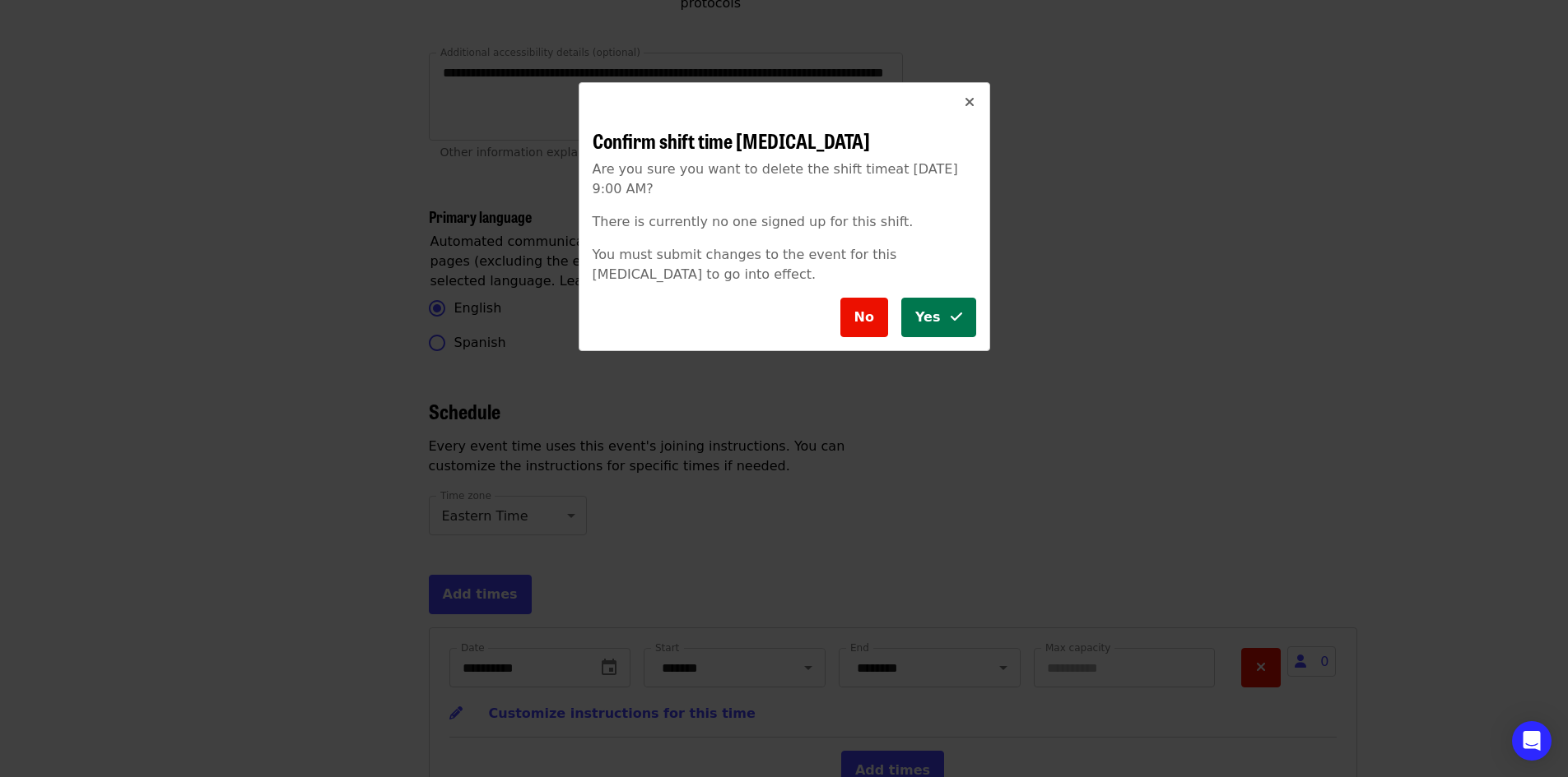
click at [914, 303] on button "Yes" at bounding box center [938, 317] width 75 height 40
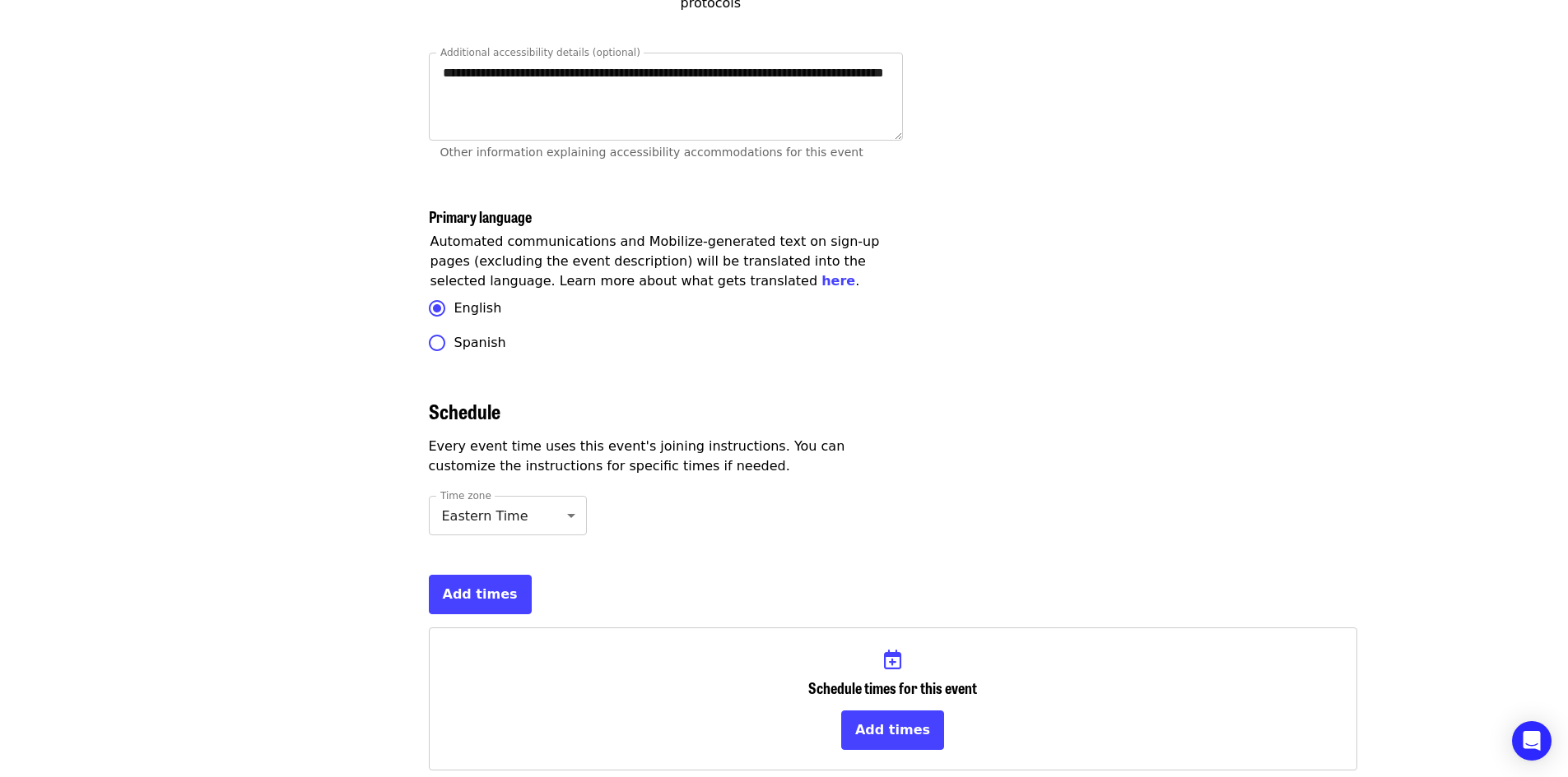
scroll to position [4847, 0]
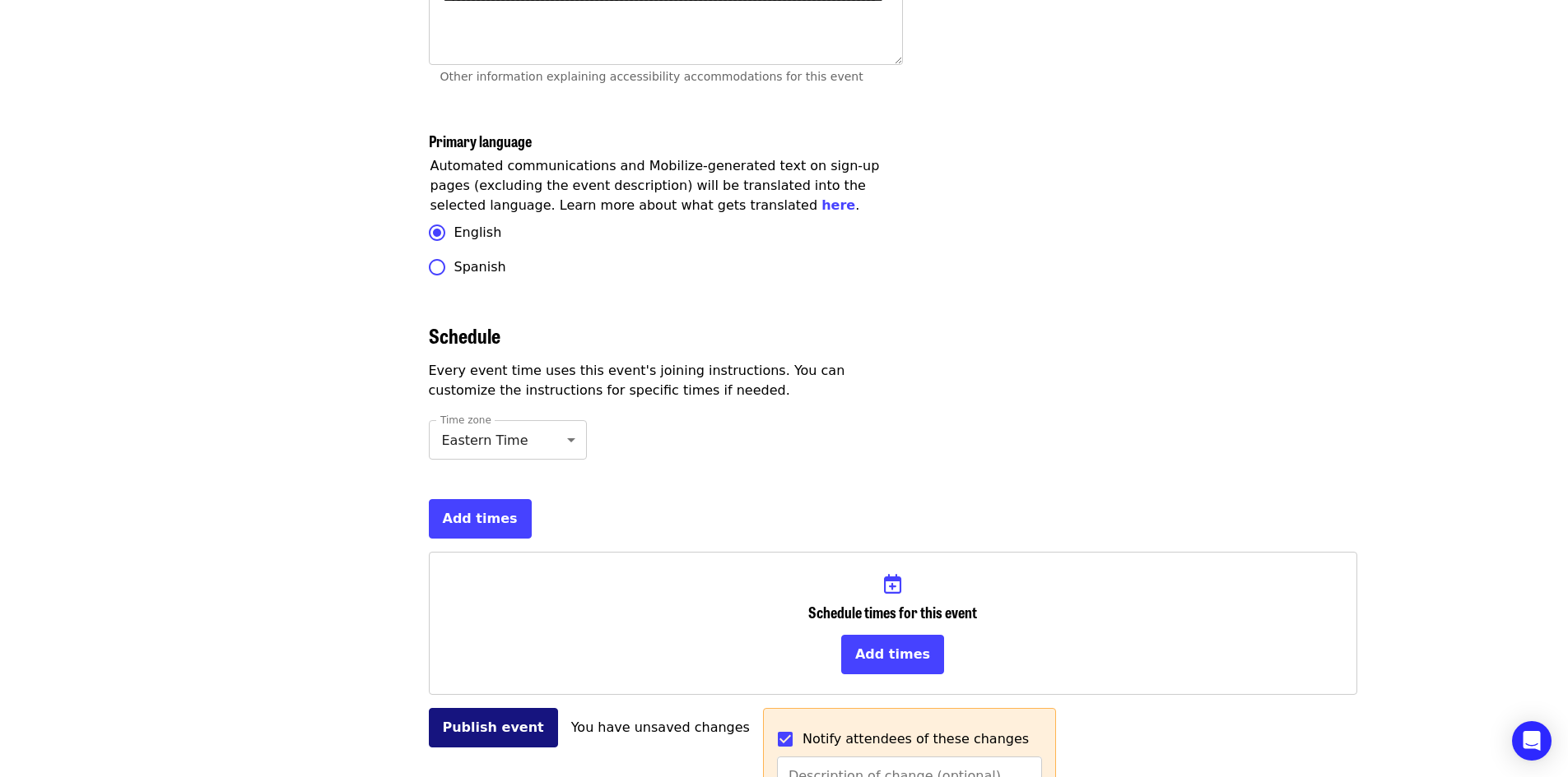
click at [455, 708] on button "Publish event" at bounding box center [493, 727] width 129 height 40
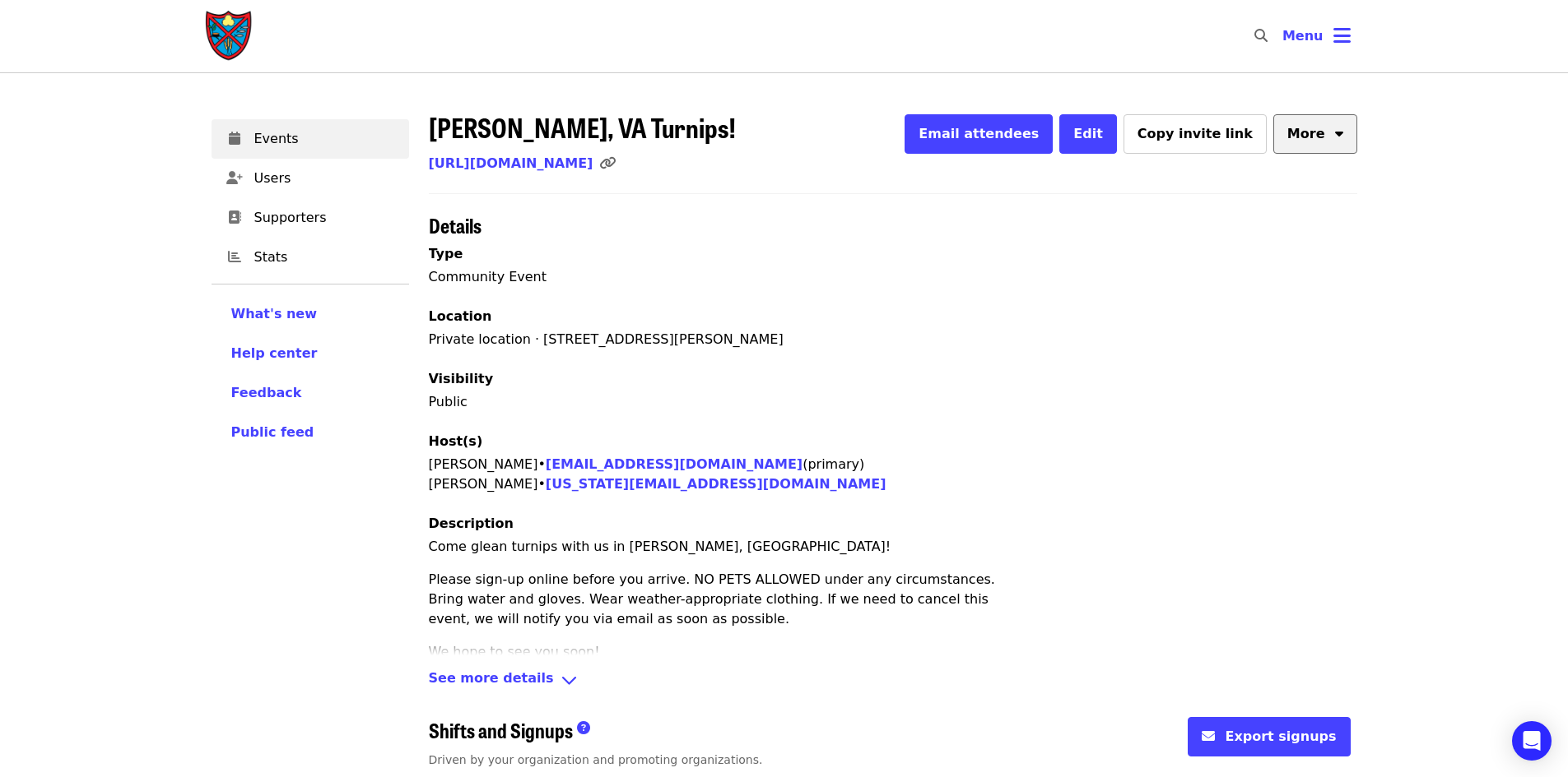
drag, startPoint x: 1312, startPoint y: 157, endPoint x: 1312, endPoint y: 140, distance: 17.0
click at [1312, 157] on p "[URL][DOMAIN_NAME]" at bounding box center [893, 164] width 929 height 19
click at [1312, 138] on span "More" at bounding box center [1305, 134] width 38 height 19
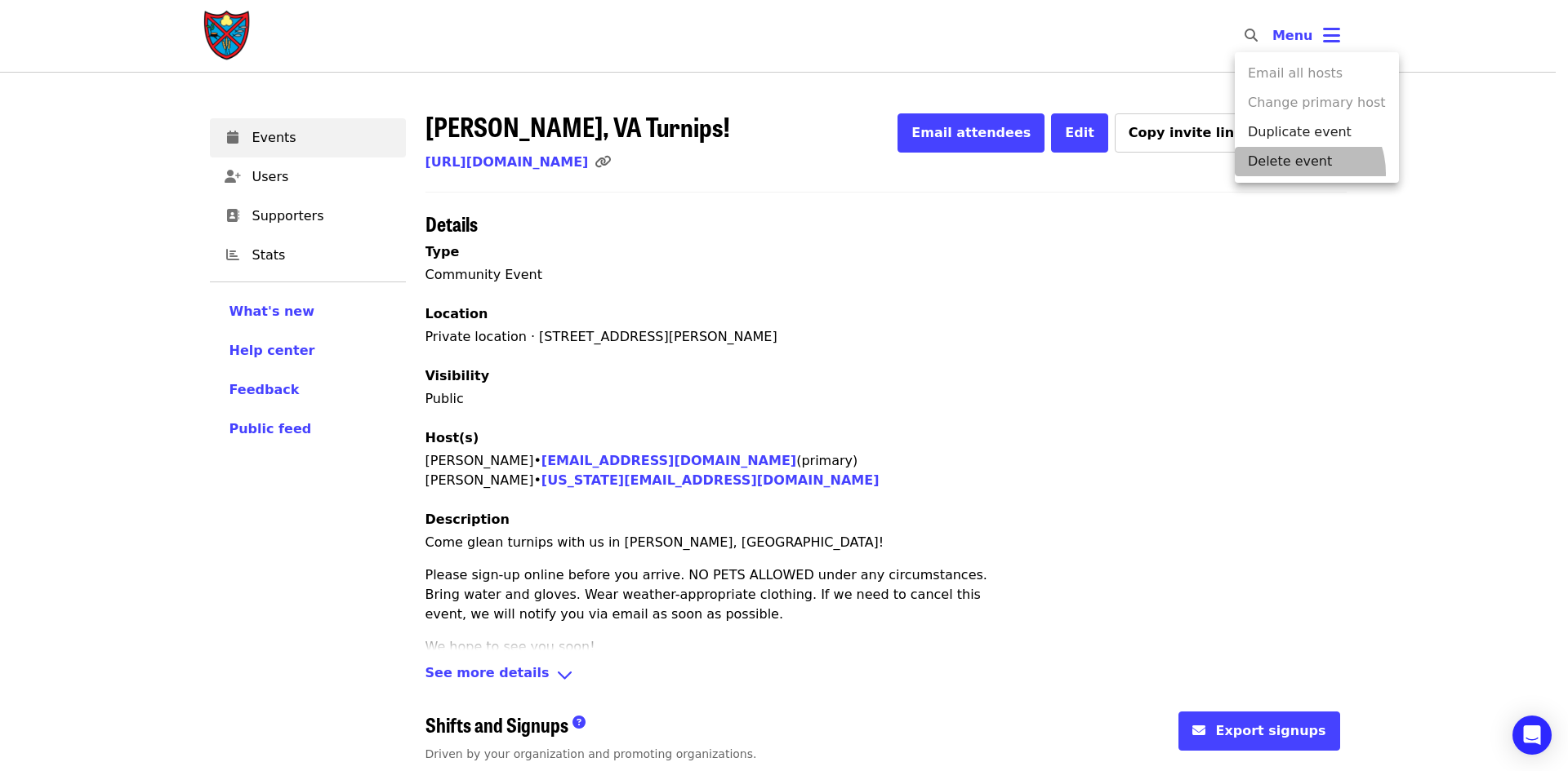
click at [1299, 173] on li "Delete event" at bounding box center [1316, 162] width 164 height 30
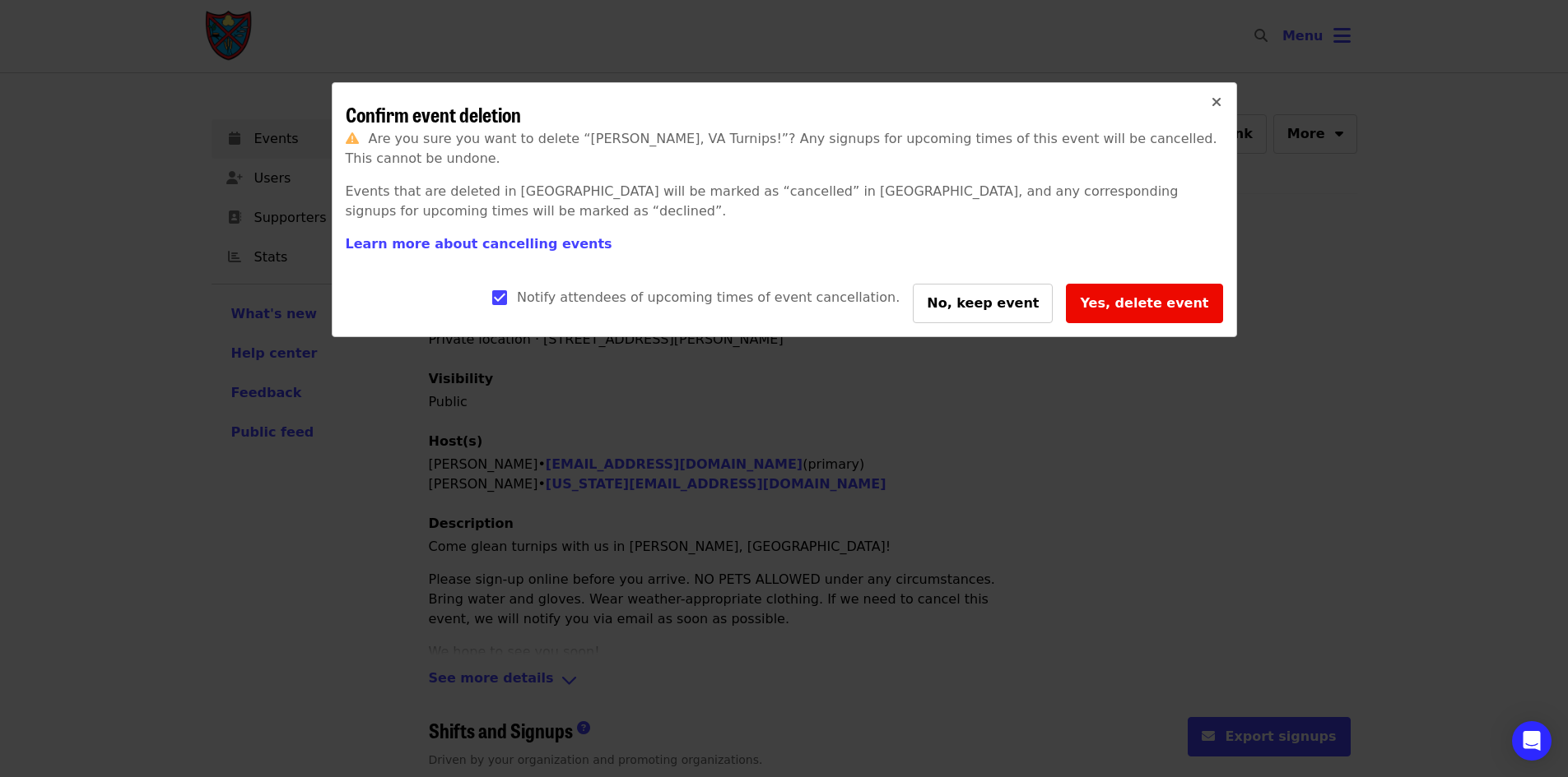
click at [1129, 295] on span "Yes, delete event" at bounding box center [1143, 303] width 128 height 16
